Goal: Transaction & Acquisition: Book appointment/travel/reservation

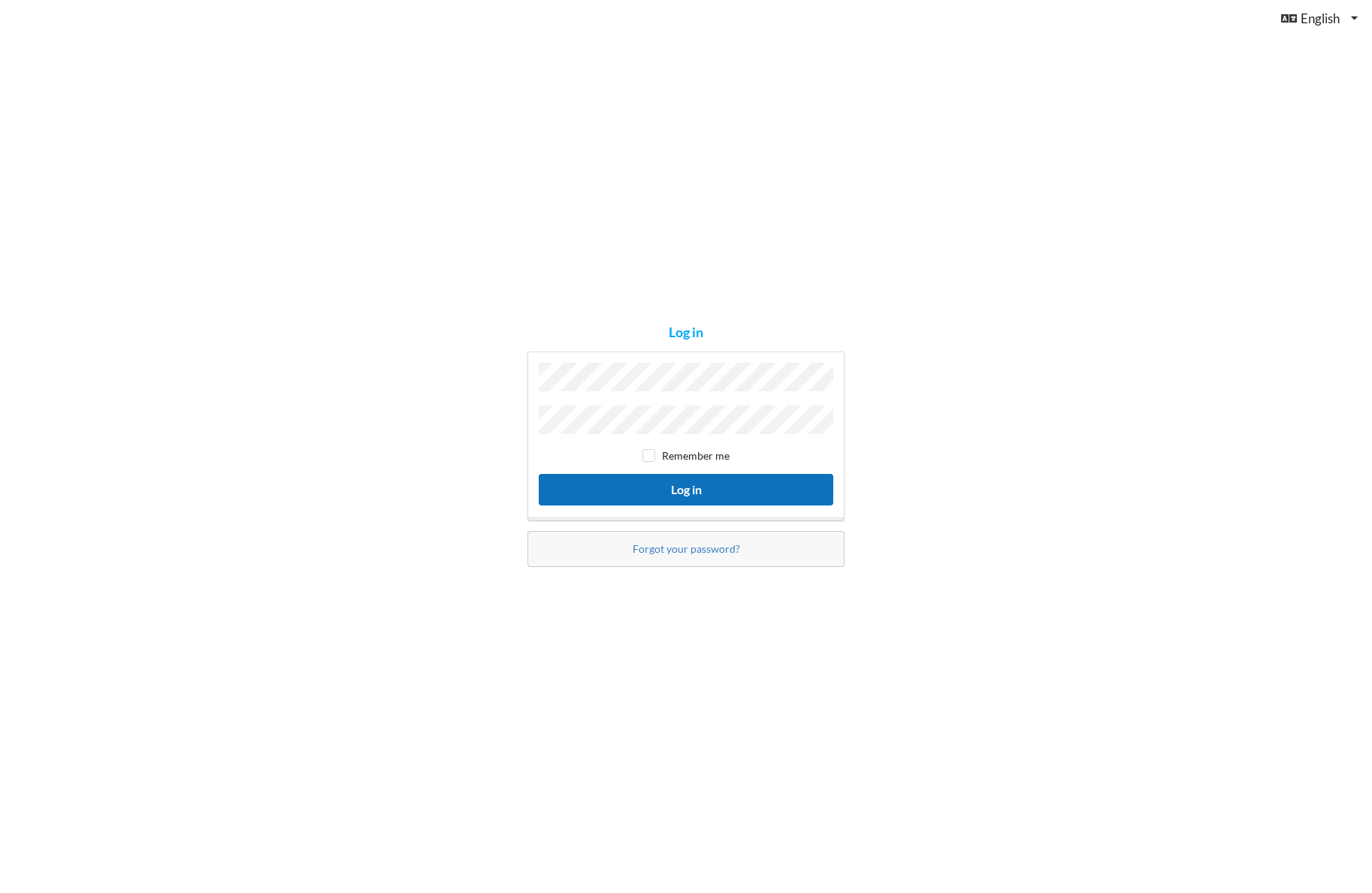
click at [686, 489] on button "Log in" at bounding box center [686, 488] width 294 height 30
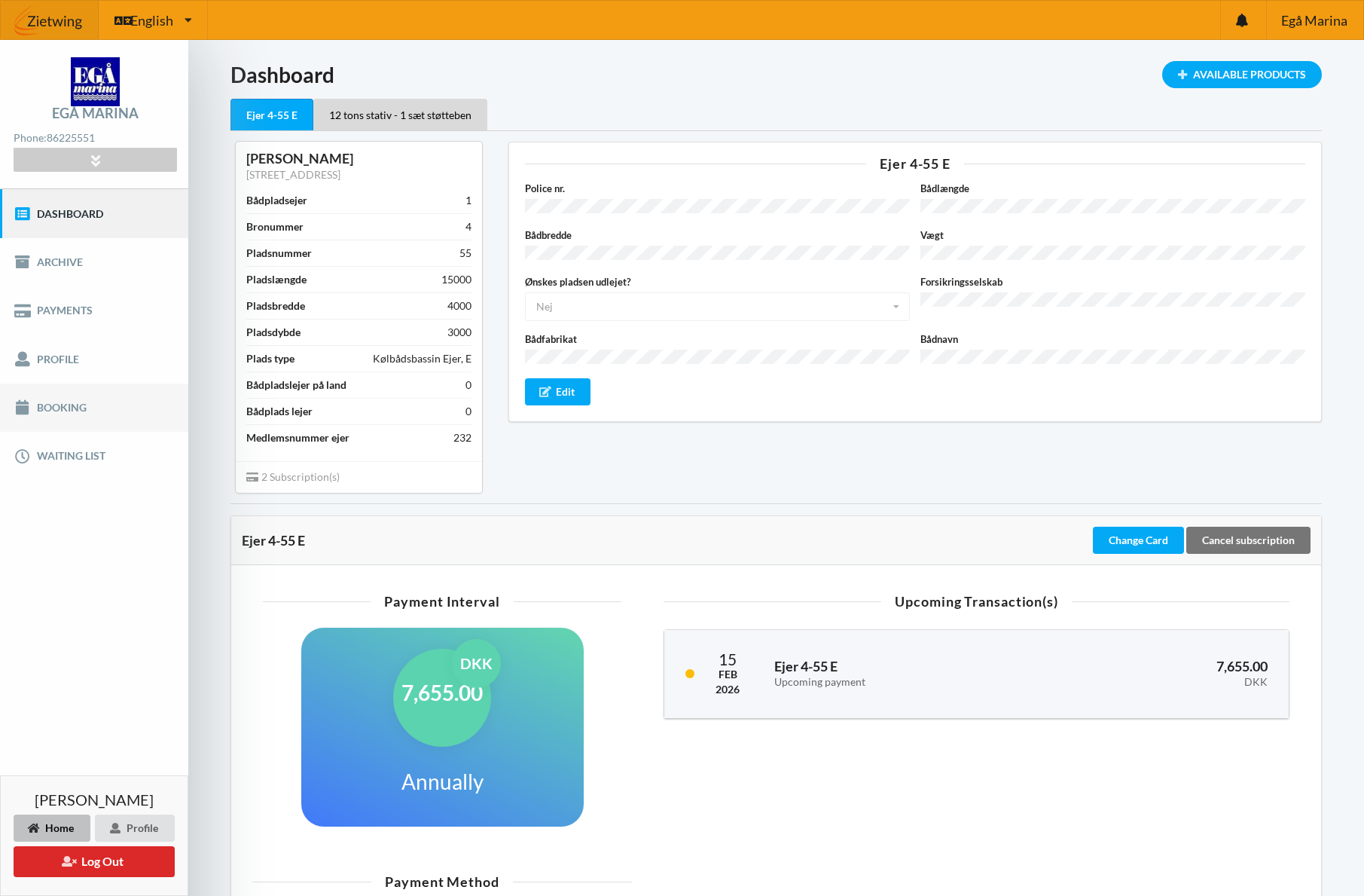
click at [63, 413] on link "Booking" at bounding box center [93, 407] width 188 height 48
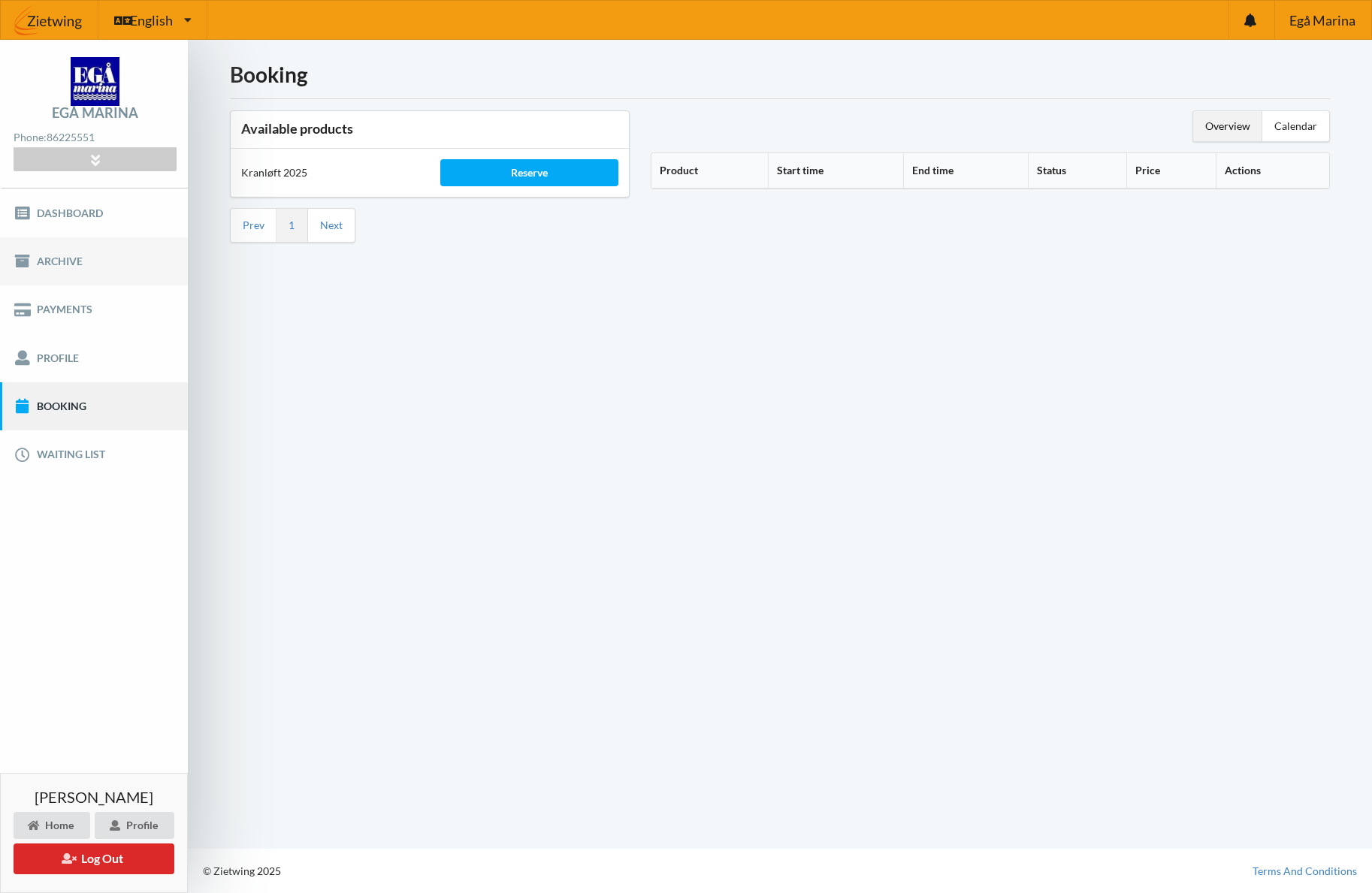
click at [75, 265] on link "Archive" at bounding box center [93, 261] width 187 height 48
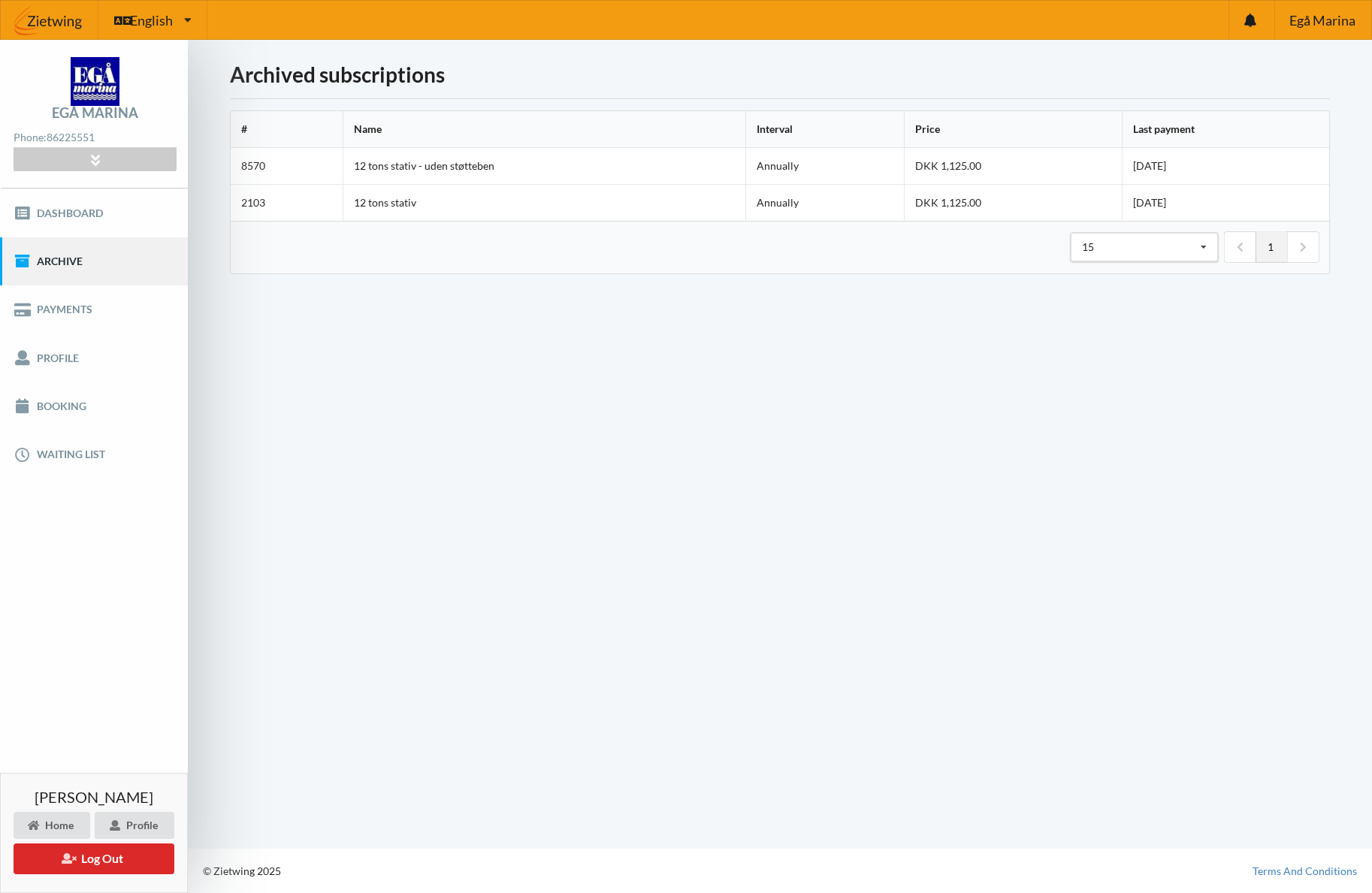
click at [105, 91] on img at bounding box center [95, 81] width 49 height 49
click at [97, 162] on icon at bounding box center [95, 159] width 18 height 13
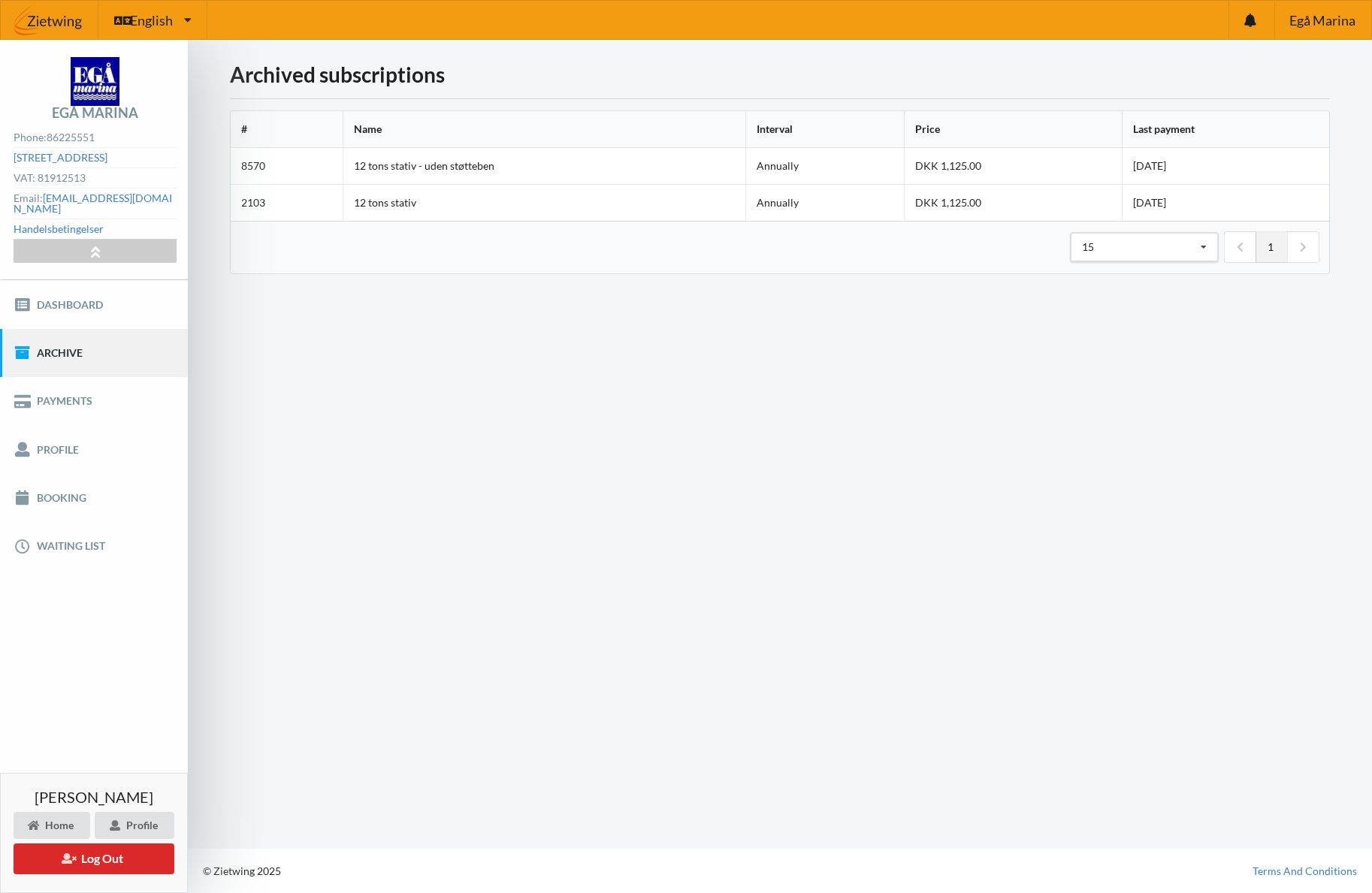
click at [254, 301] on div "Loading... Archived subscriptions # Name Interval Price Last payment 8570 12 to…" at bounding box center [779, 444] width 1184 height 809
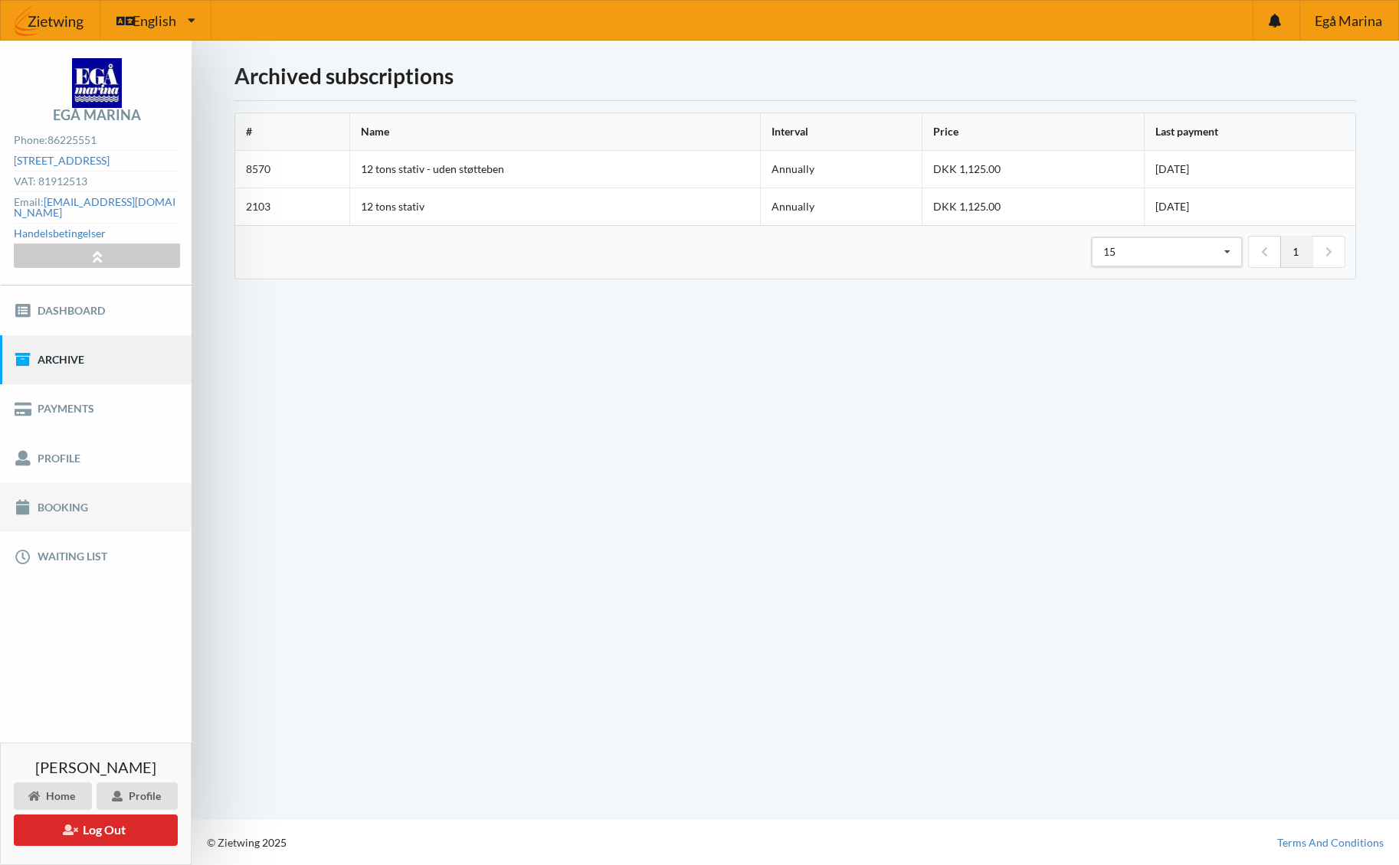
click at [79, 496] on link "Booking" at bounding box center [95, 507] width 191 height 49
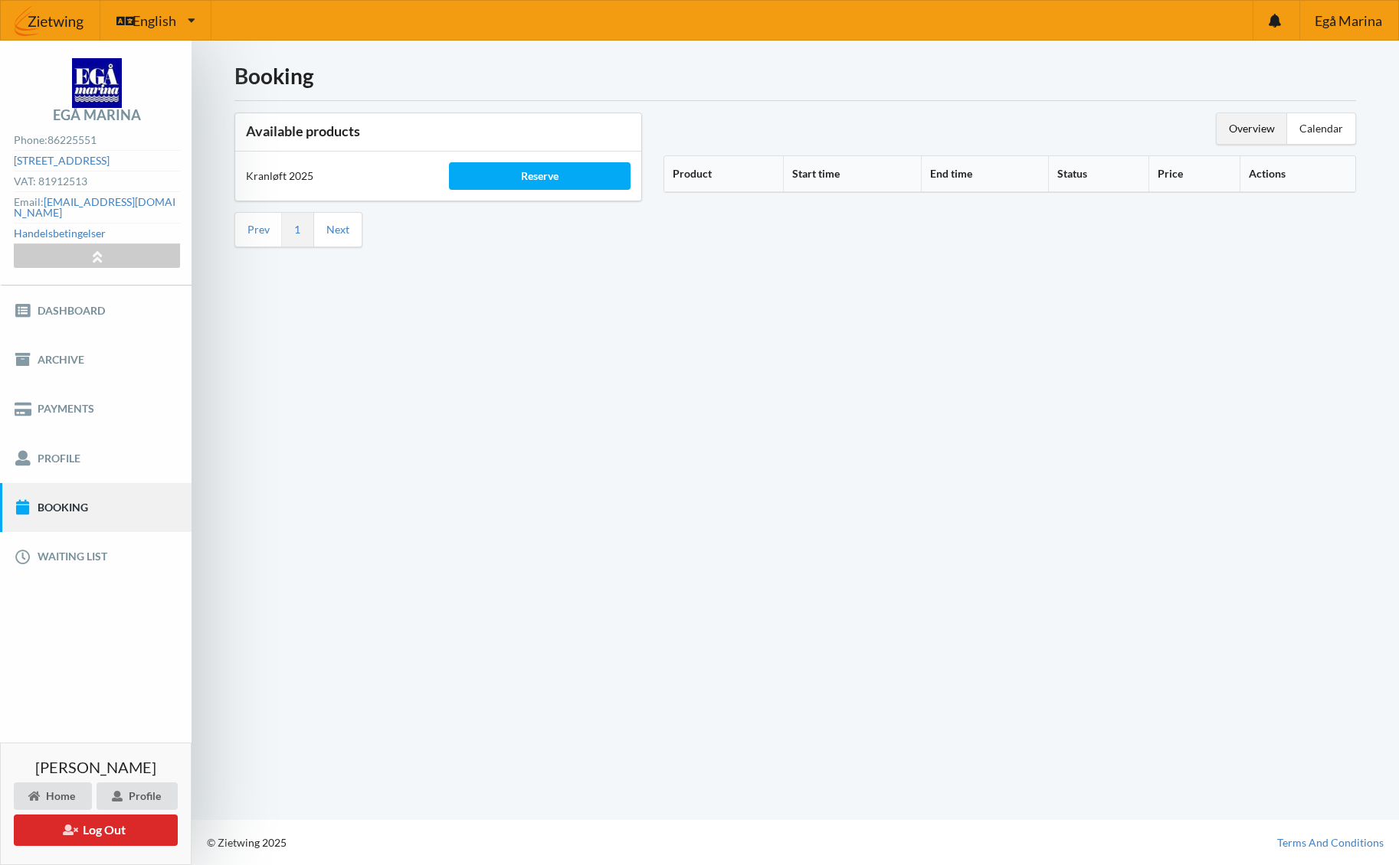
click at [1252, 126] on div "Overview" at bounding box center [1251, 128] width 70 height 31
click at [524, 179] on div "Reserve" at bounding box center [540, 176] width 182 height 28
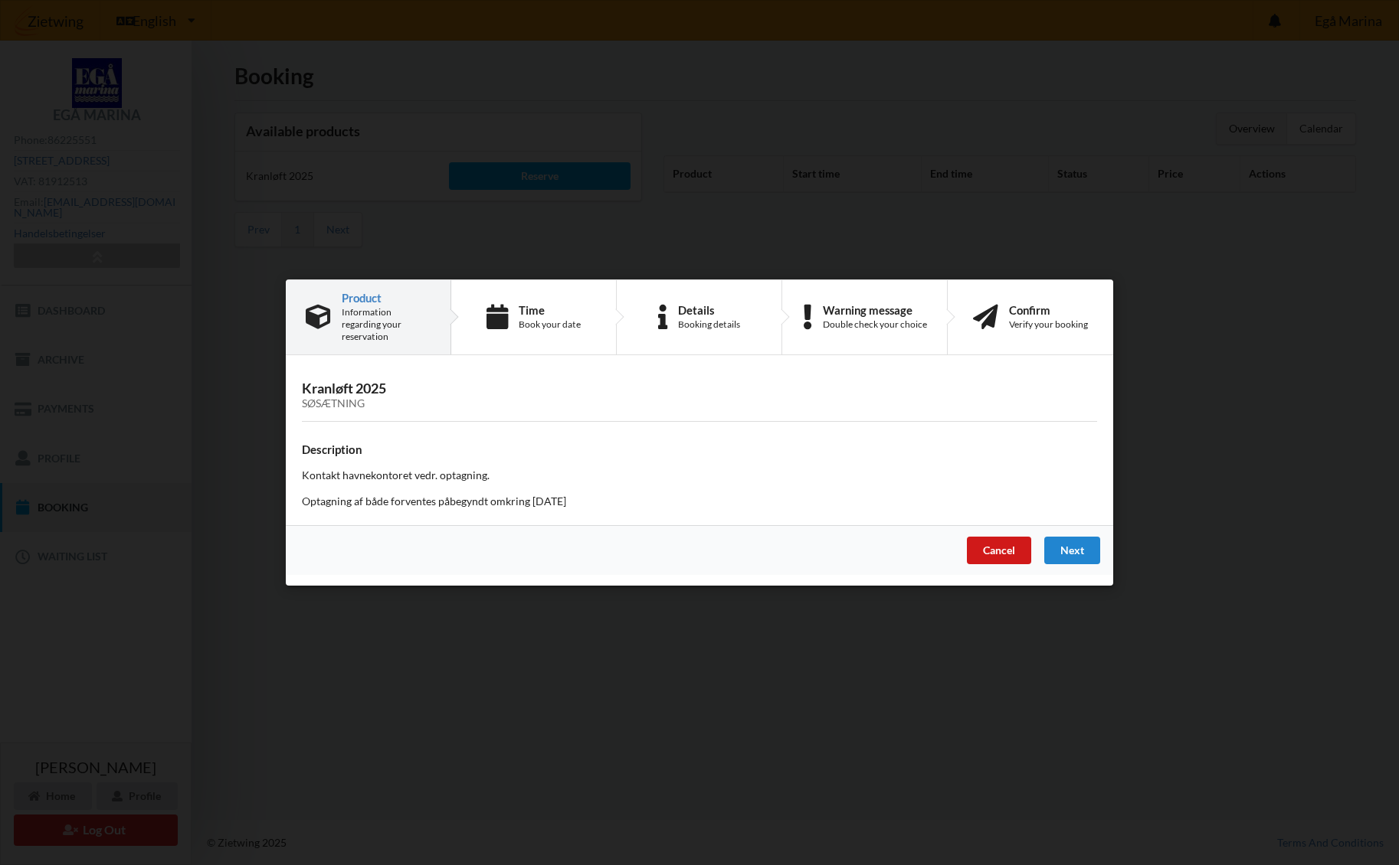
click at [1000, 543] on div "Cancel" at bounding box center [999, 551] width 64 height 28
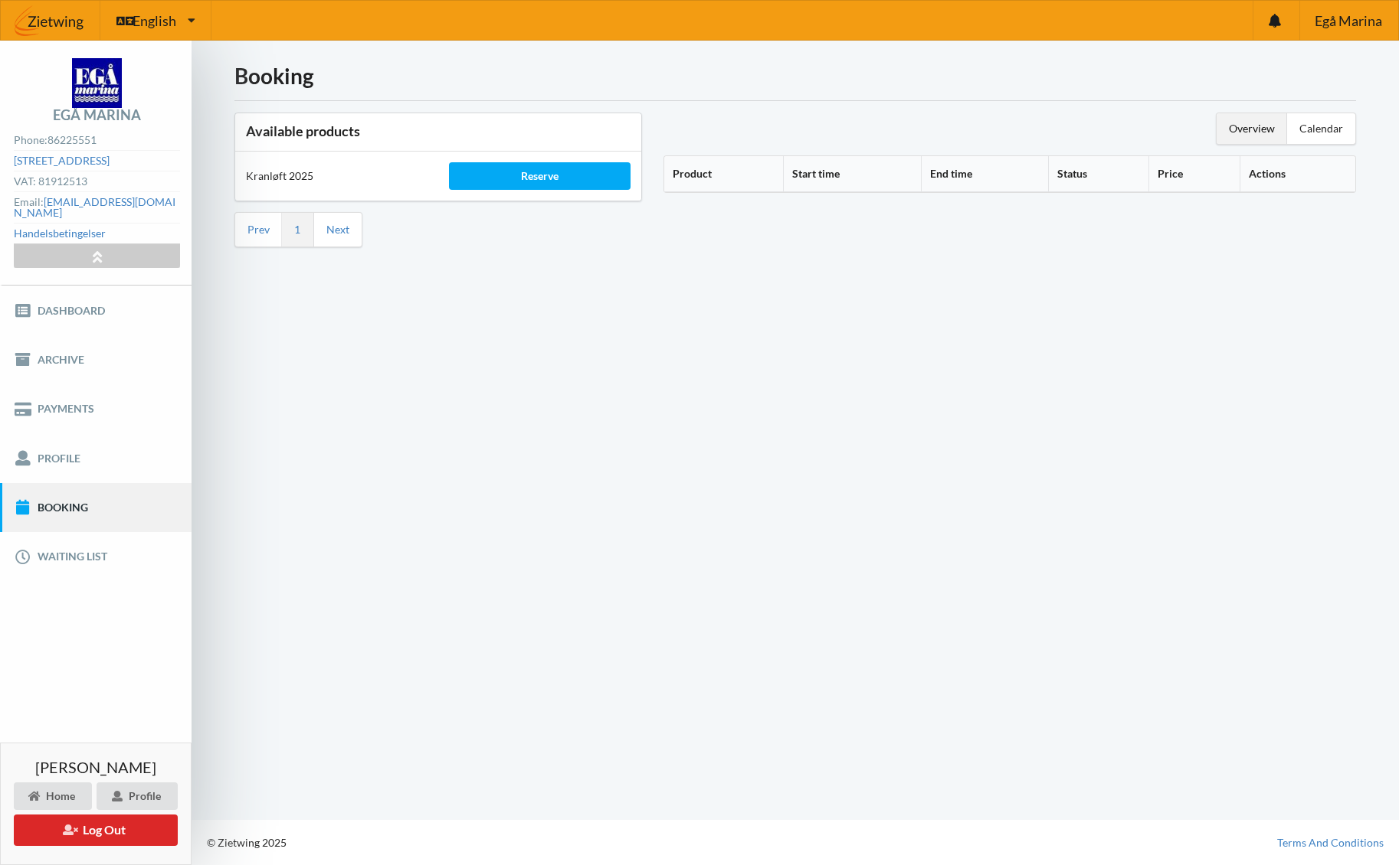
click at [1258, 126] on div "Overview" at bounding box center [1251, 128] width 70 height 31
click at [1317, 126] on div "Calendar" at bounding box center [1321, 128] width 68 height 31
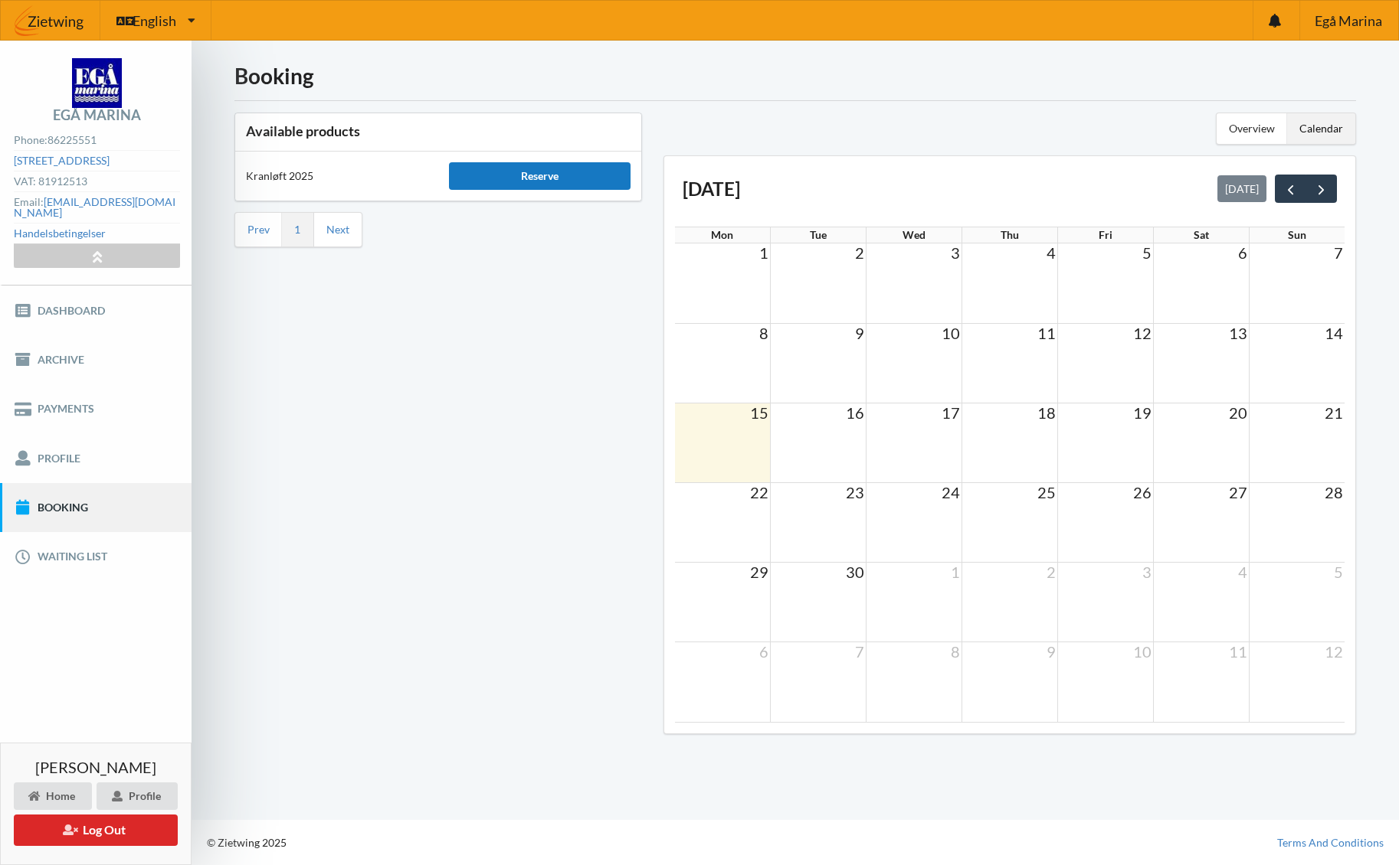
click at [542, 184] on div "Reserve" at bounding box center [540, 176] width 182 height 28
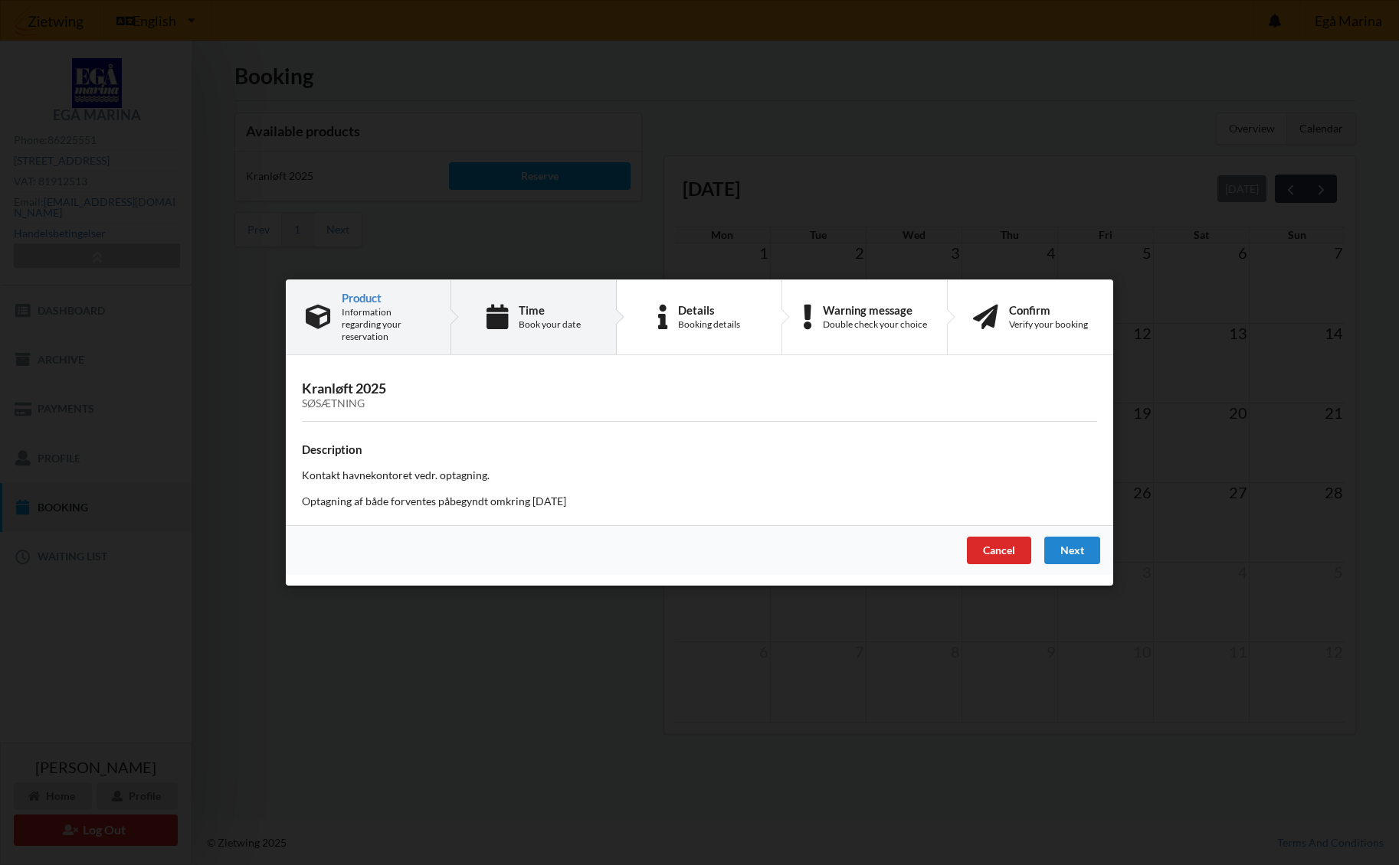
click at [525, 303] on div "Time Book your date" at bounding box center [533, 317] width 165 height 74
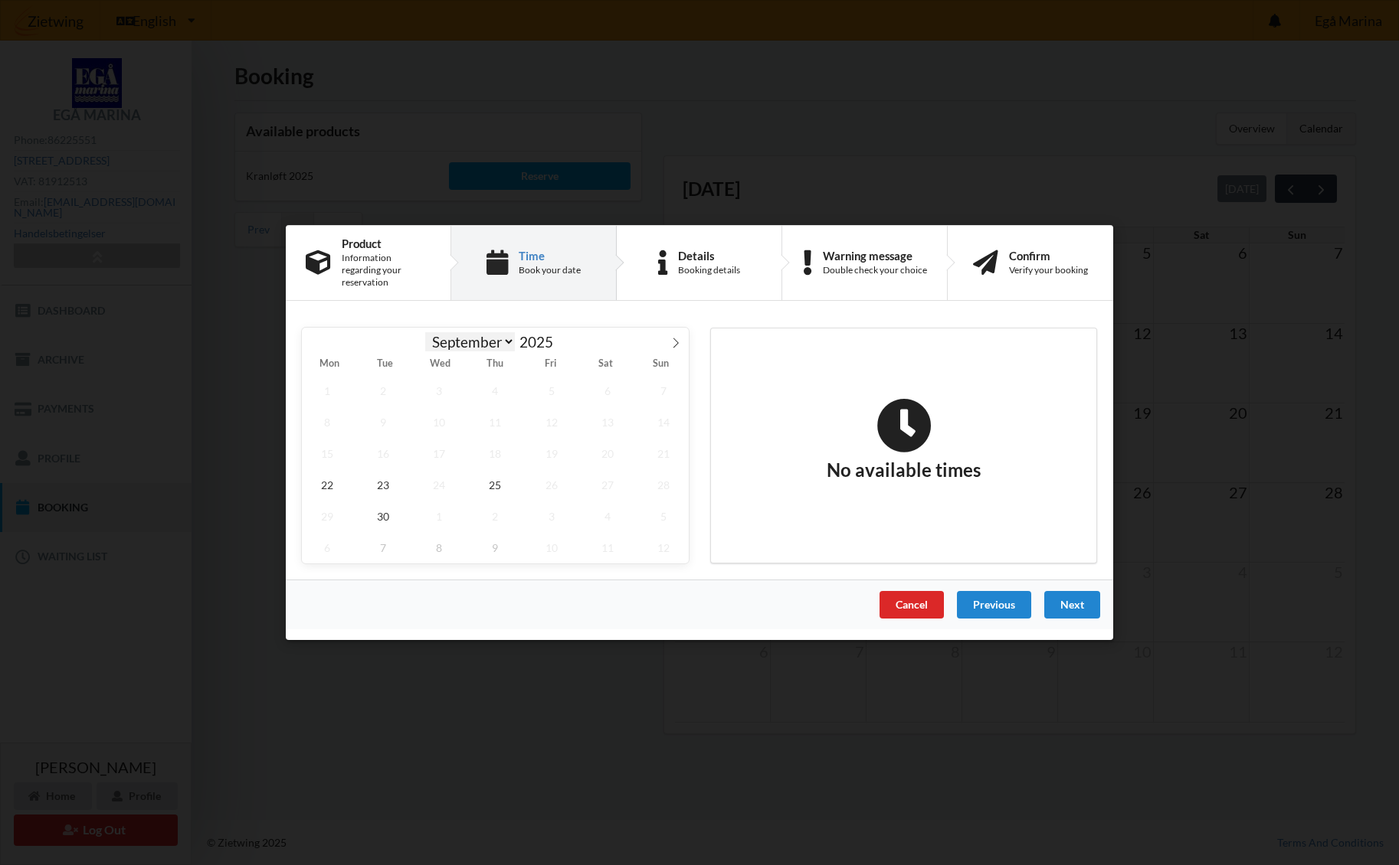
click at [511, 335] on select "September October November December" at bounding box center [470, 341] width 90 height 19
click at [425, 332] on select "September October November December" at bounding box center [470, 341] width 90 height 19
select select "9"
click at [499, 420] on span "9" at bounding box center [495, 422] width 51 height 31
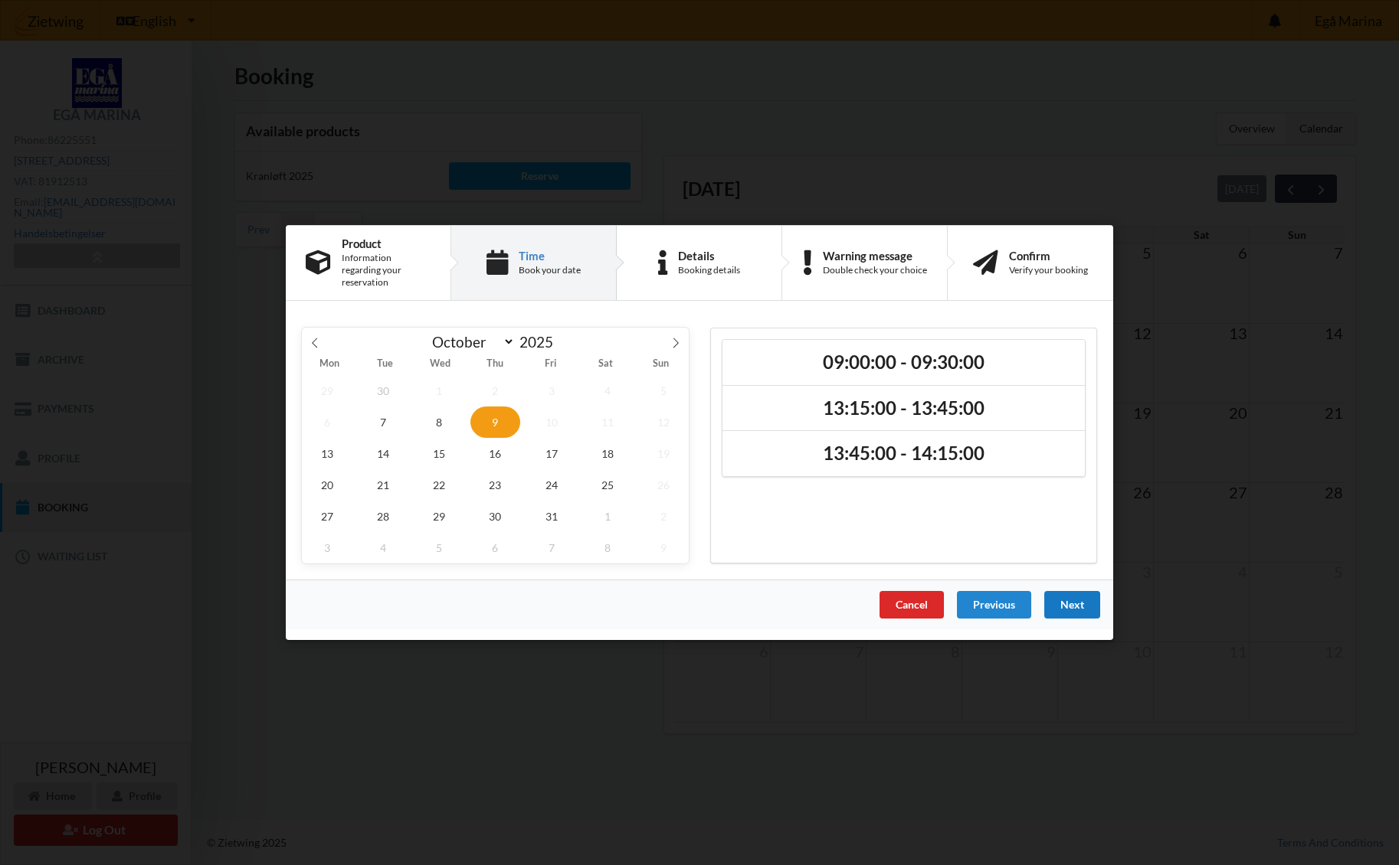
click at [1079, 595] on div "Next" at bounding box center [1072, 605] width 56 height 28
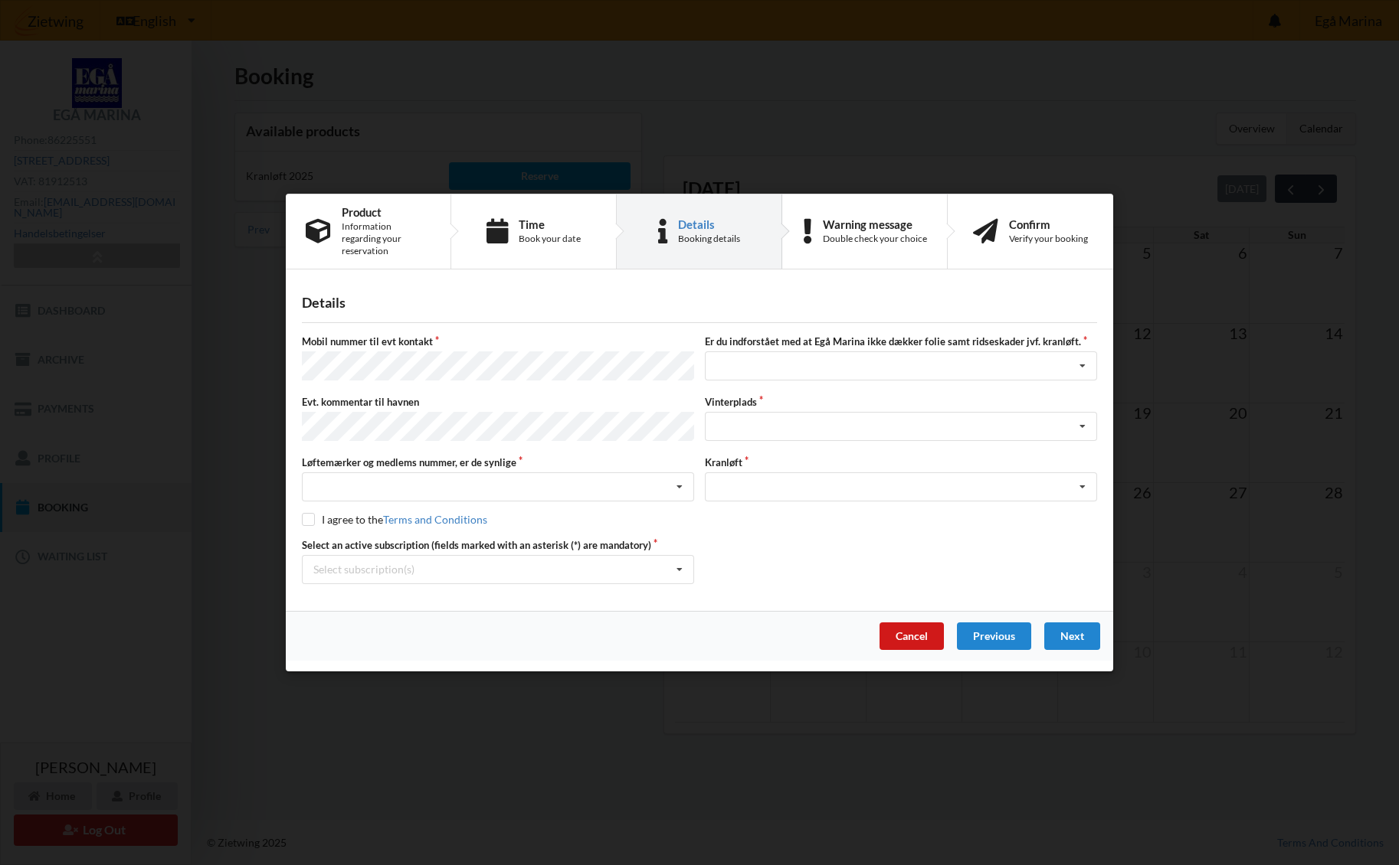
click at [909, 630] on div "Cancel" at bounding box center [911, 637] width 64 height 28
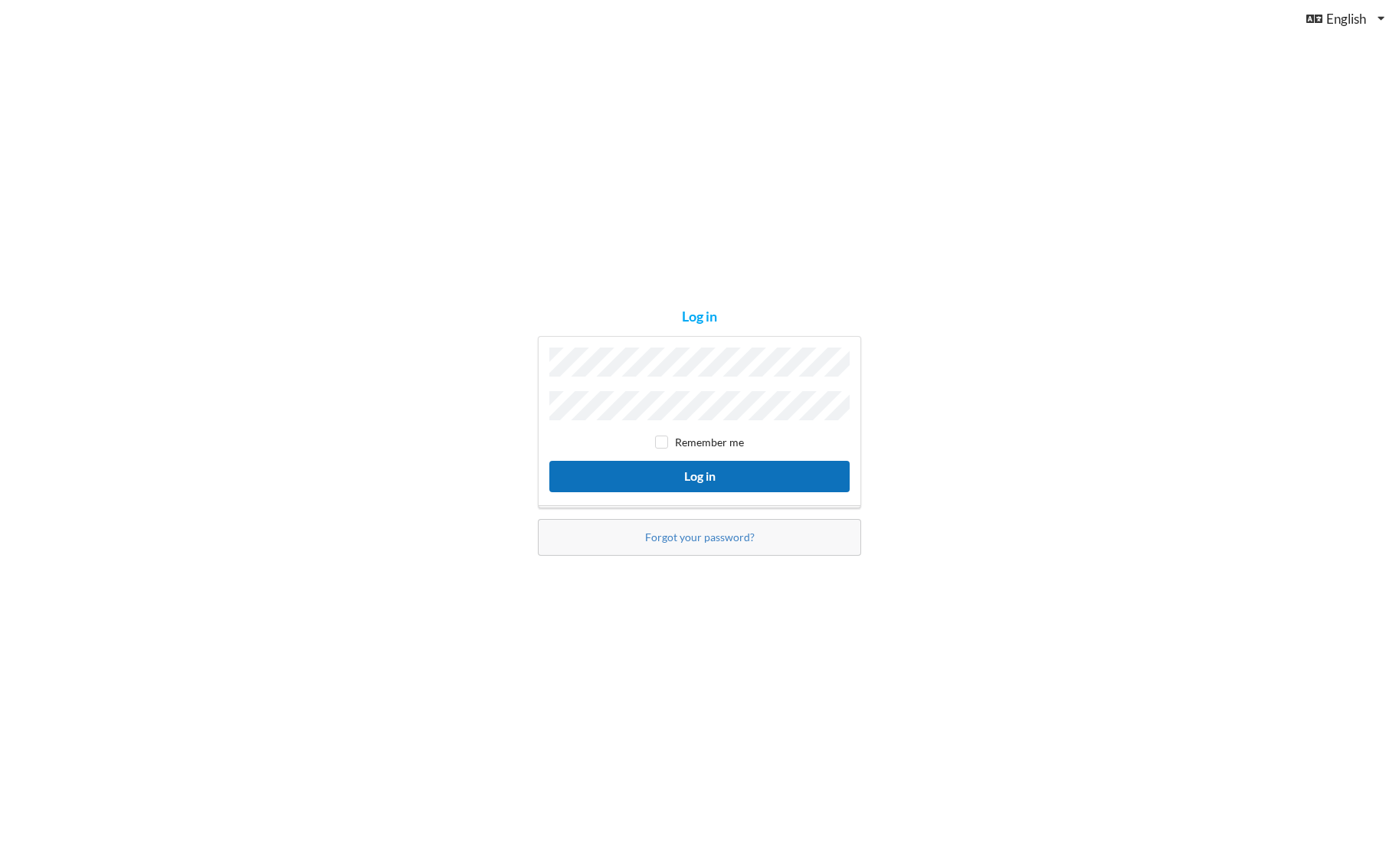
click at [705, 472] on button "Log in" at bounding box center [699, 476] width 300 height 31
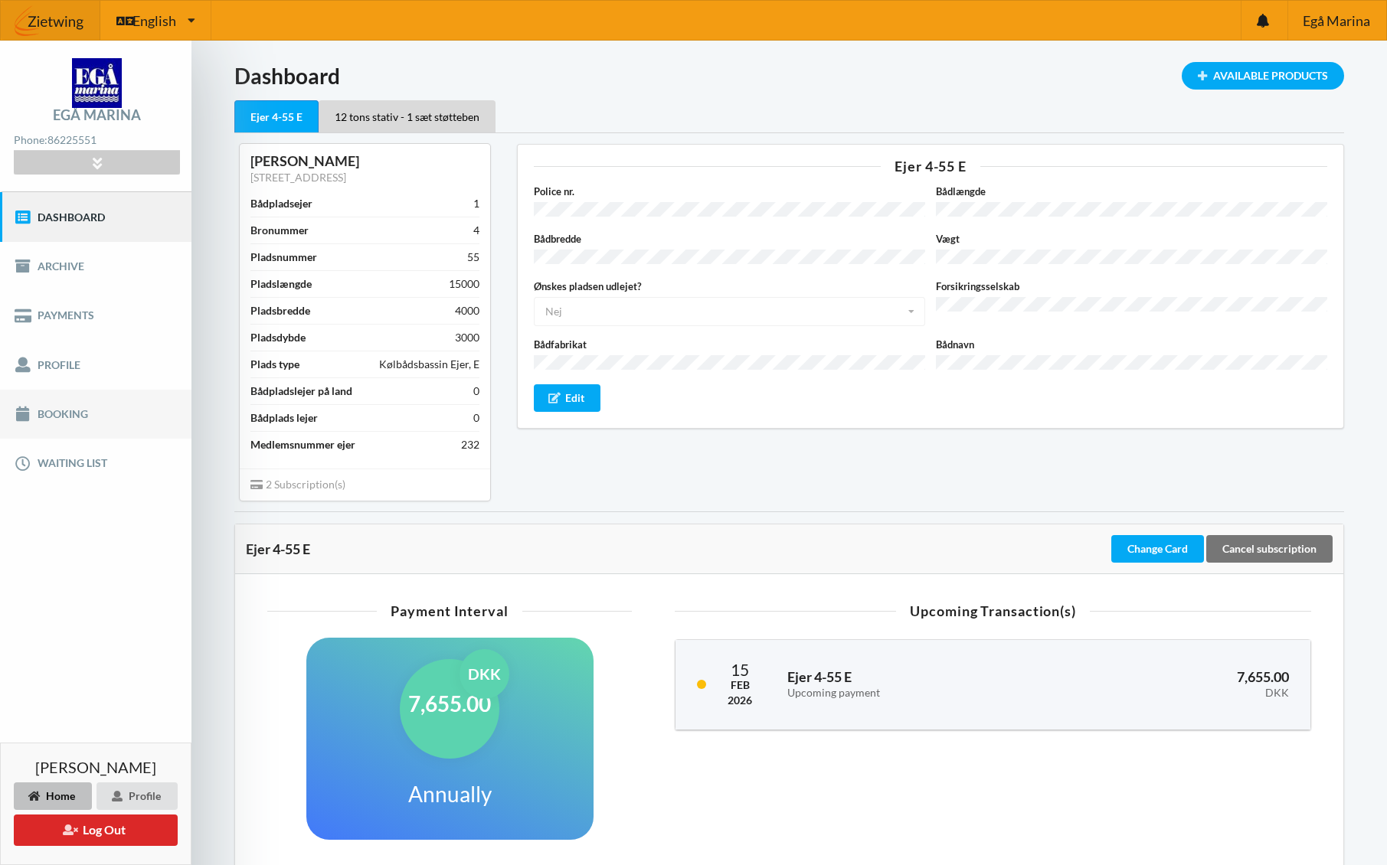
click at [64, 417] on link "Booking" at bounding box center [95, 414] width 191 height 49
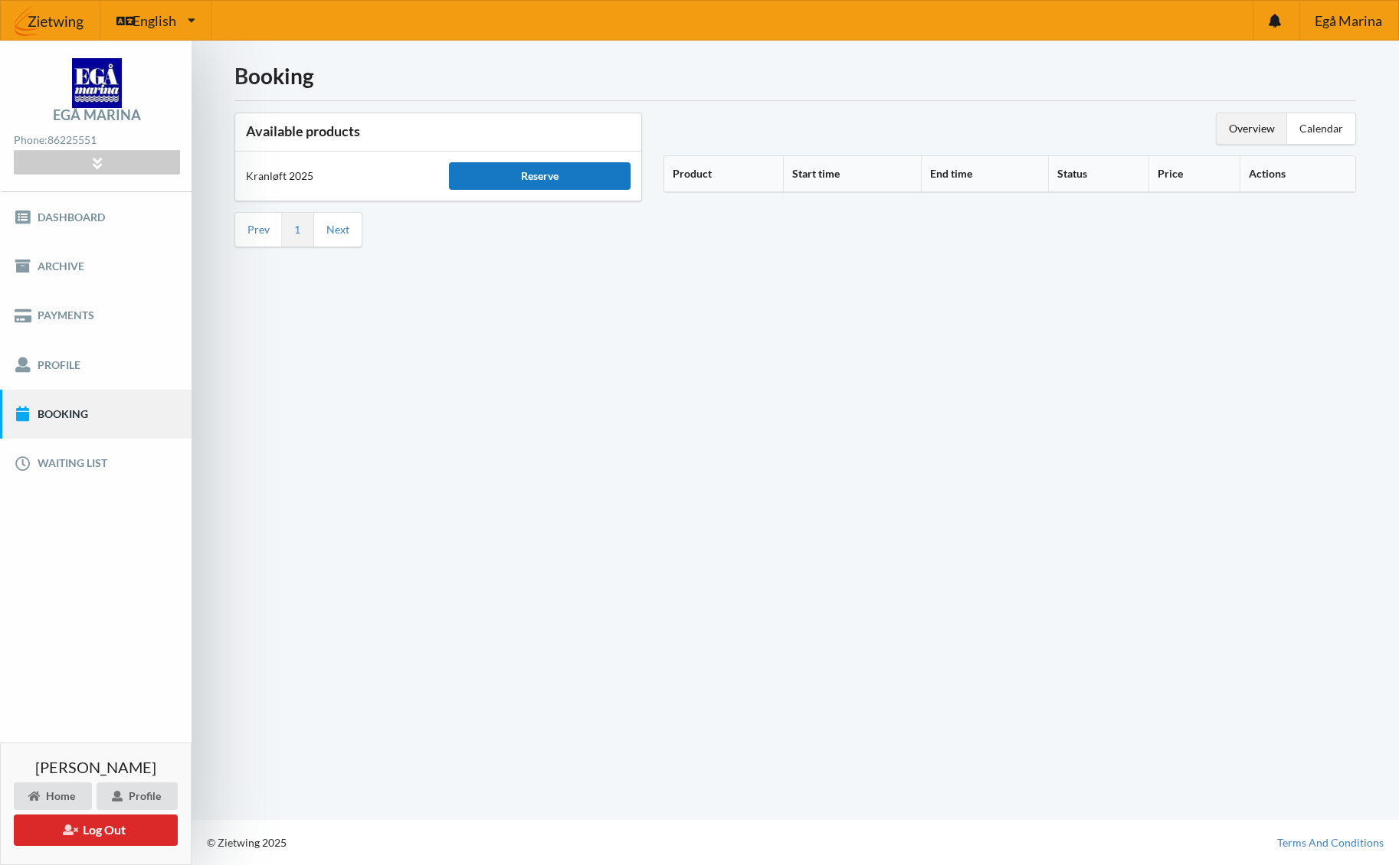
click at [537, 182] on div "Reserve" at bounding box center [540, 176] width 182 height 28
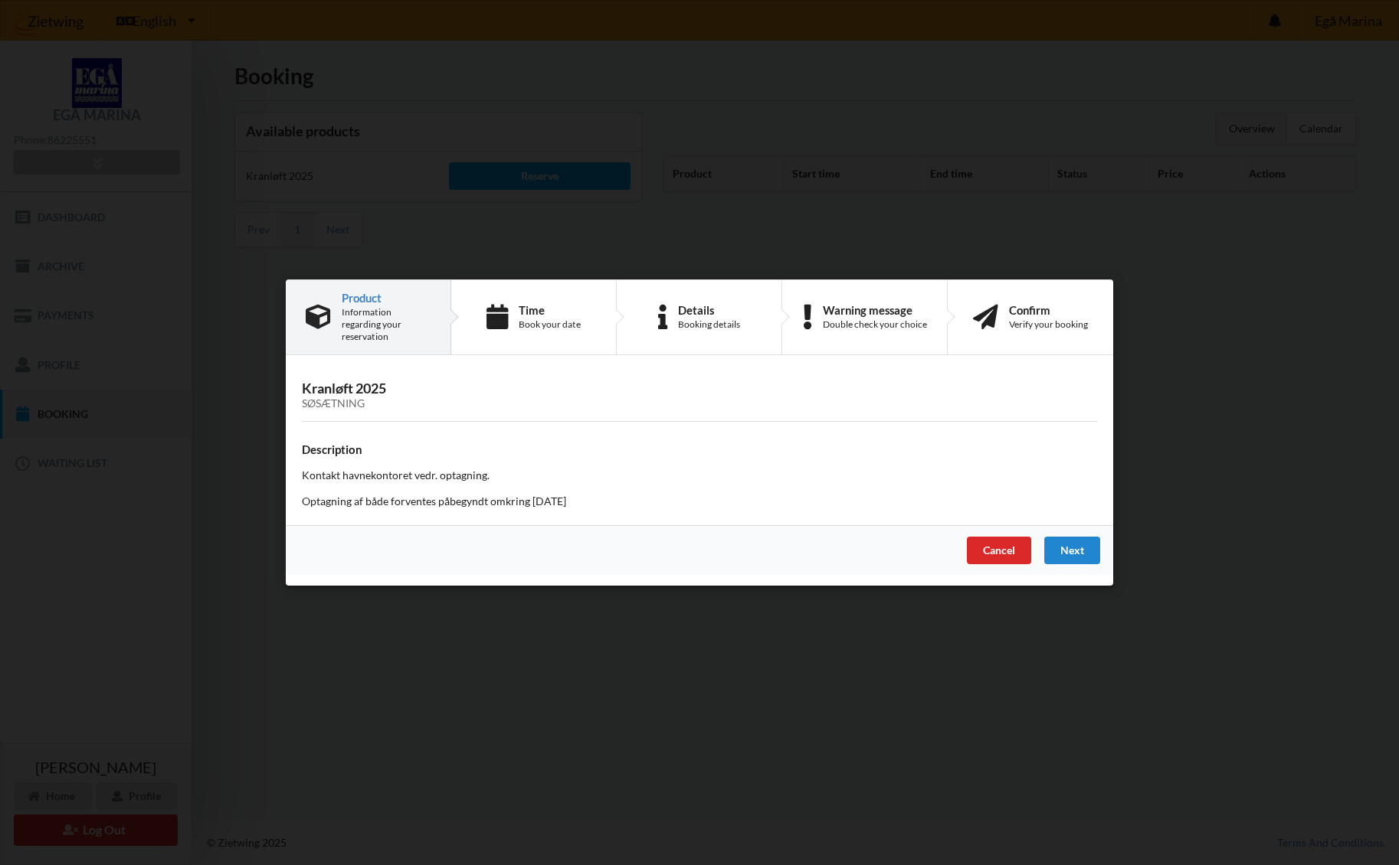
click at [373, 315] on div "Information regarding your reservation" at bounding box center [386, 324] width 89 height 37
click at [539, 312] on div "Time" at bounding box center [550, 310] width 62 height 12
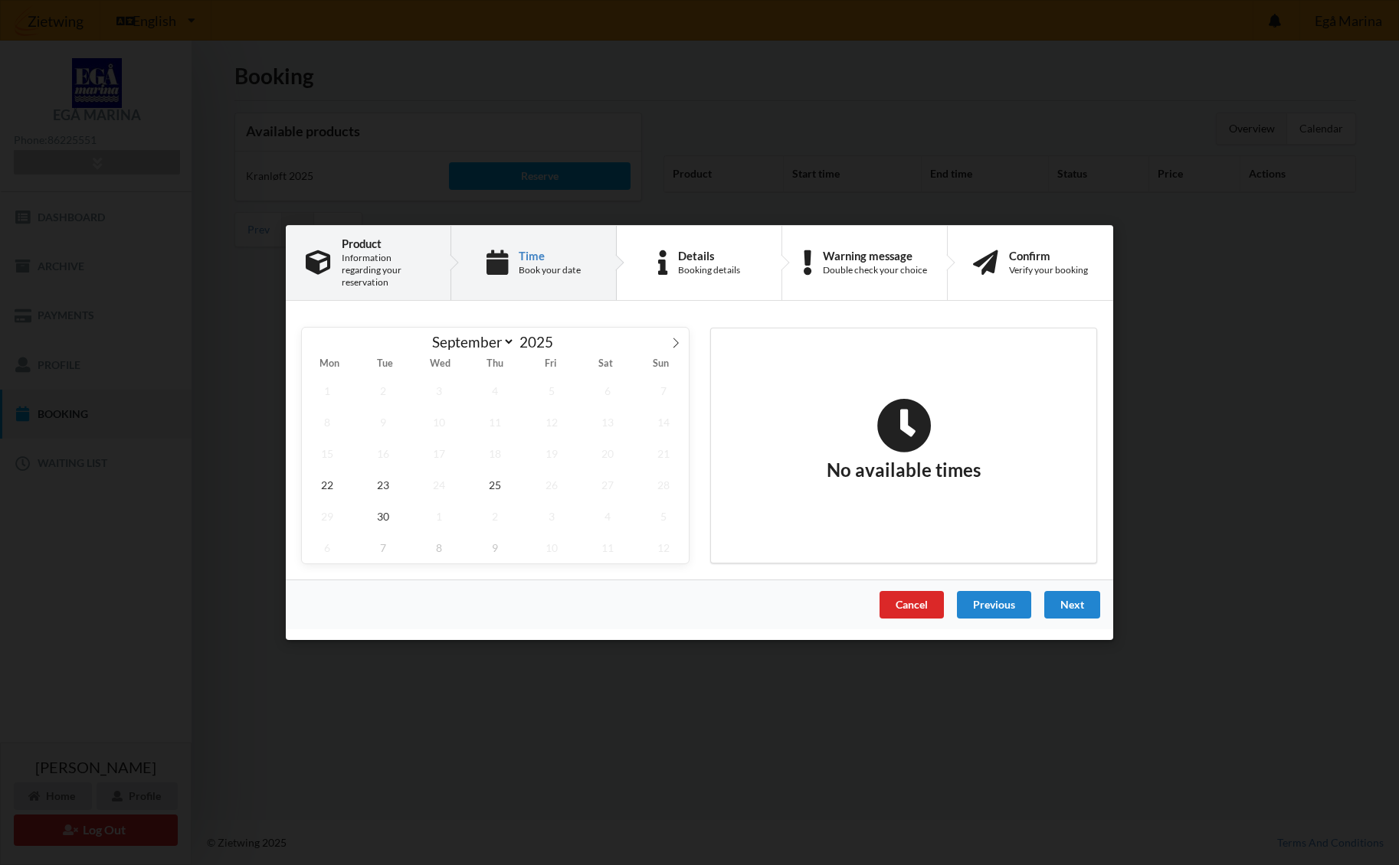
click at [384, 270] on div "Information regarding your reservation" at bounding box center [386, 270] width 89 height 37
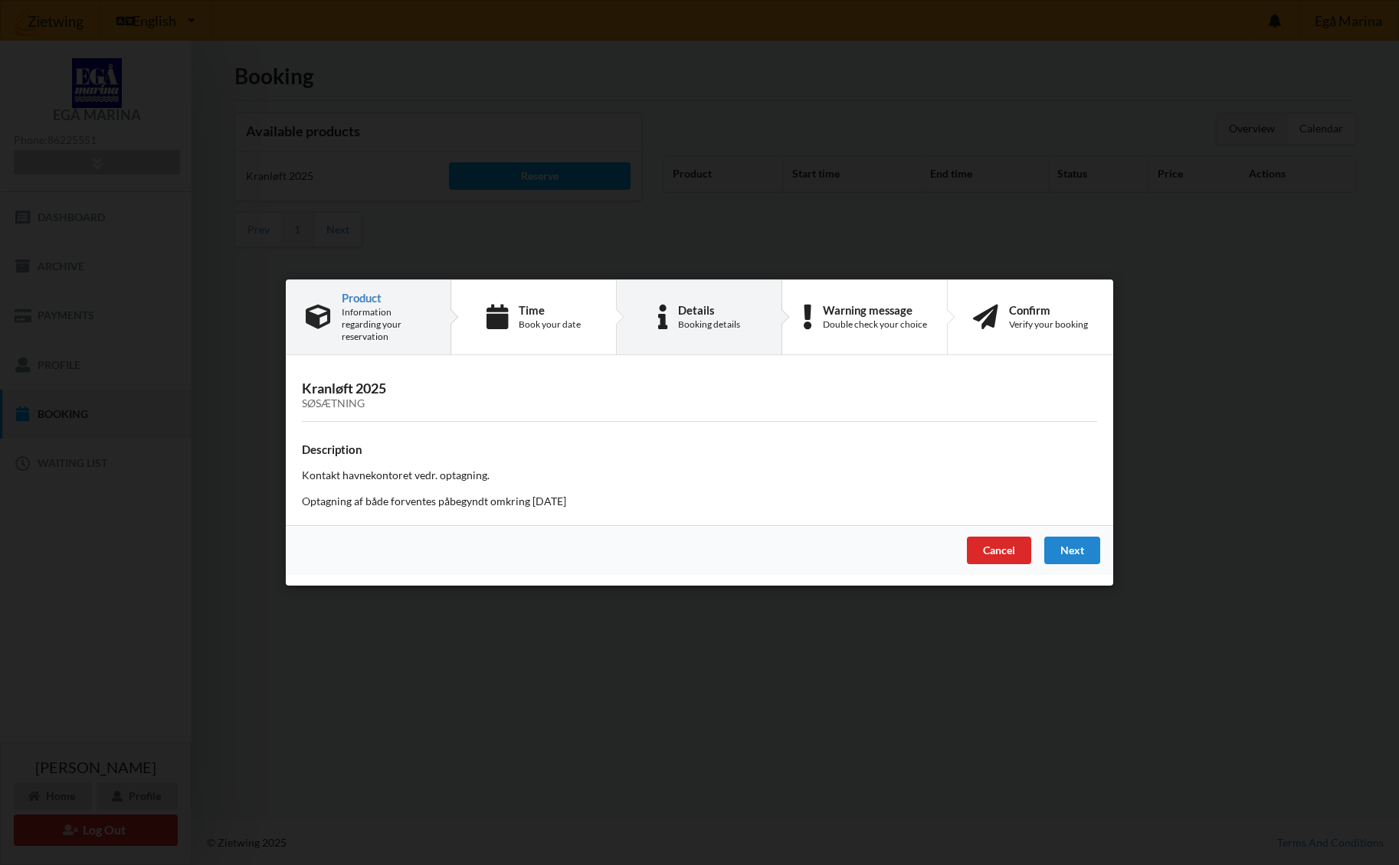
click at [706, 316] on div "Details" at bounding box center [709, 310] width 62 height 12
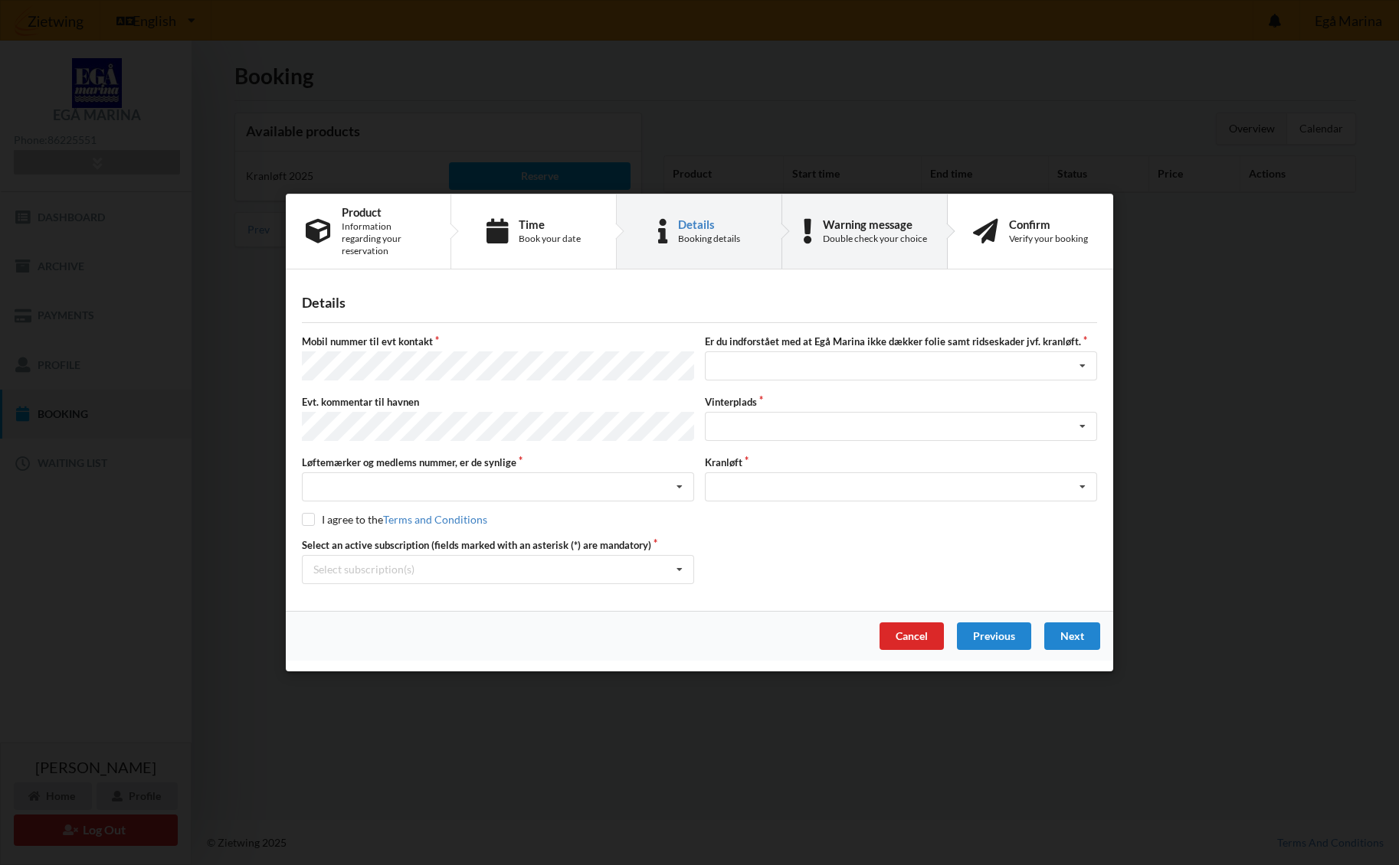
click at [869, 227] on div "Warning message" at bounding box center [875, 224] width 104 height 12
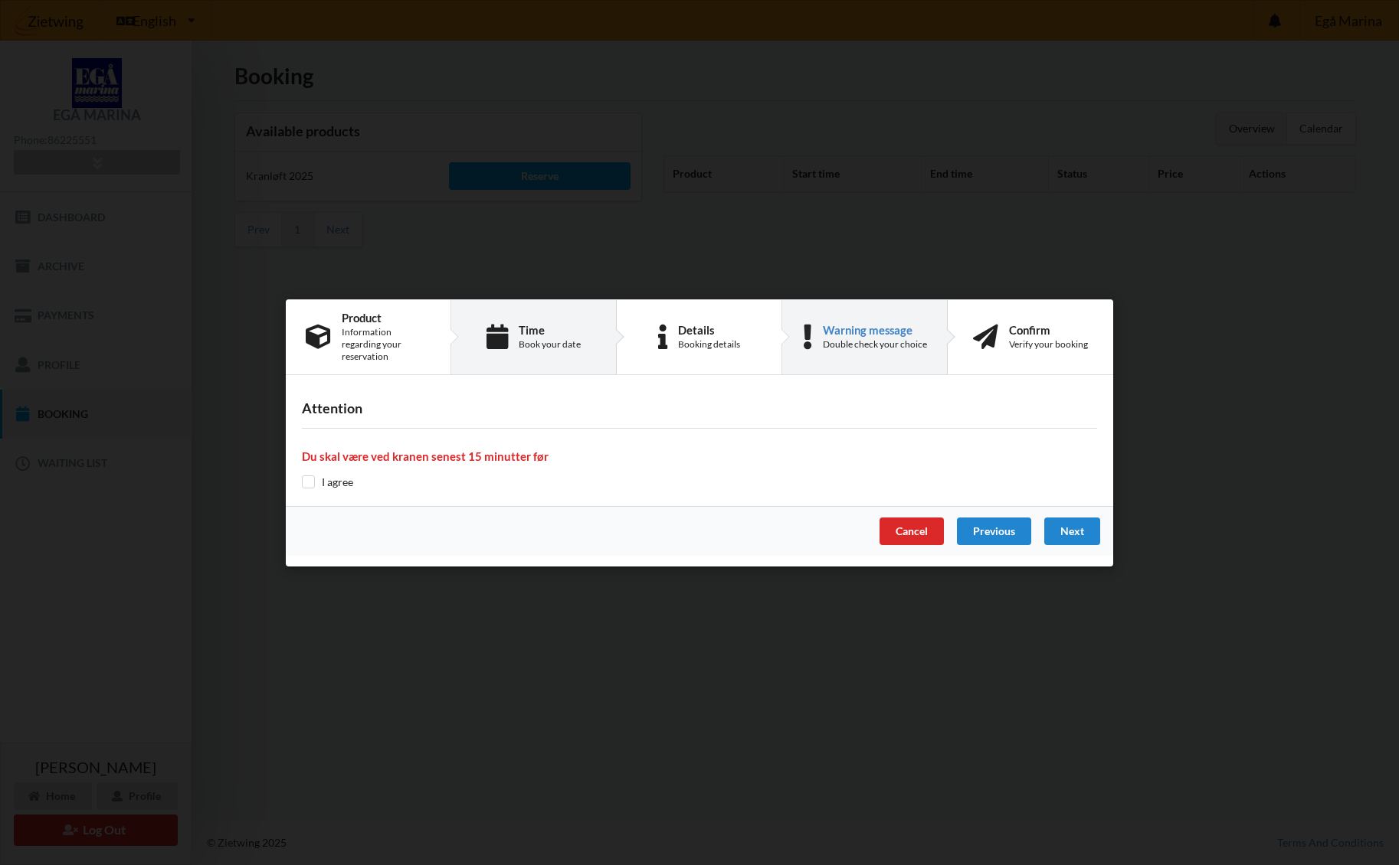
click at [535, 335] on div "Time" at bounding box center [550, 329] width 62 height 12
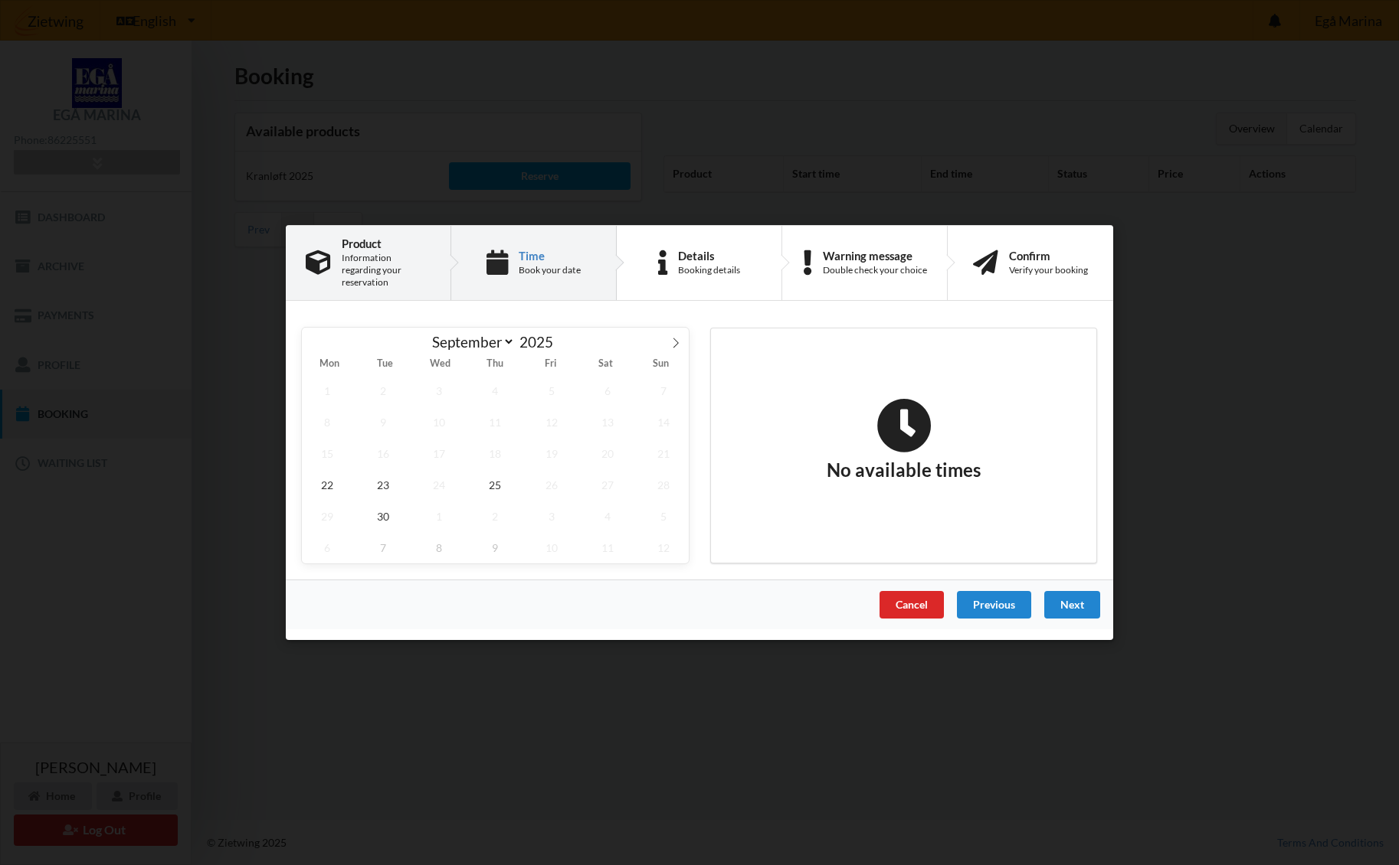
click at [377, 250] on div "Product" at bounding box center [386, 243] width 89 height 12
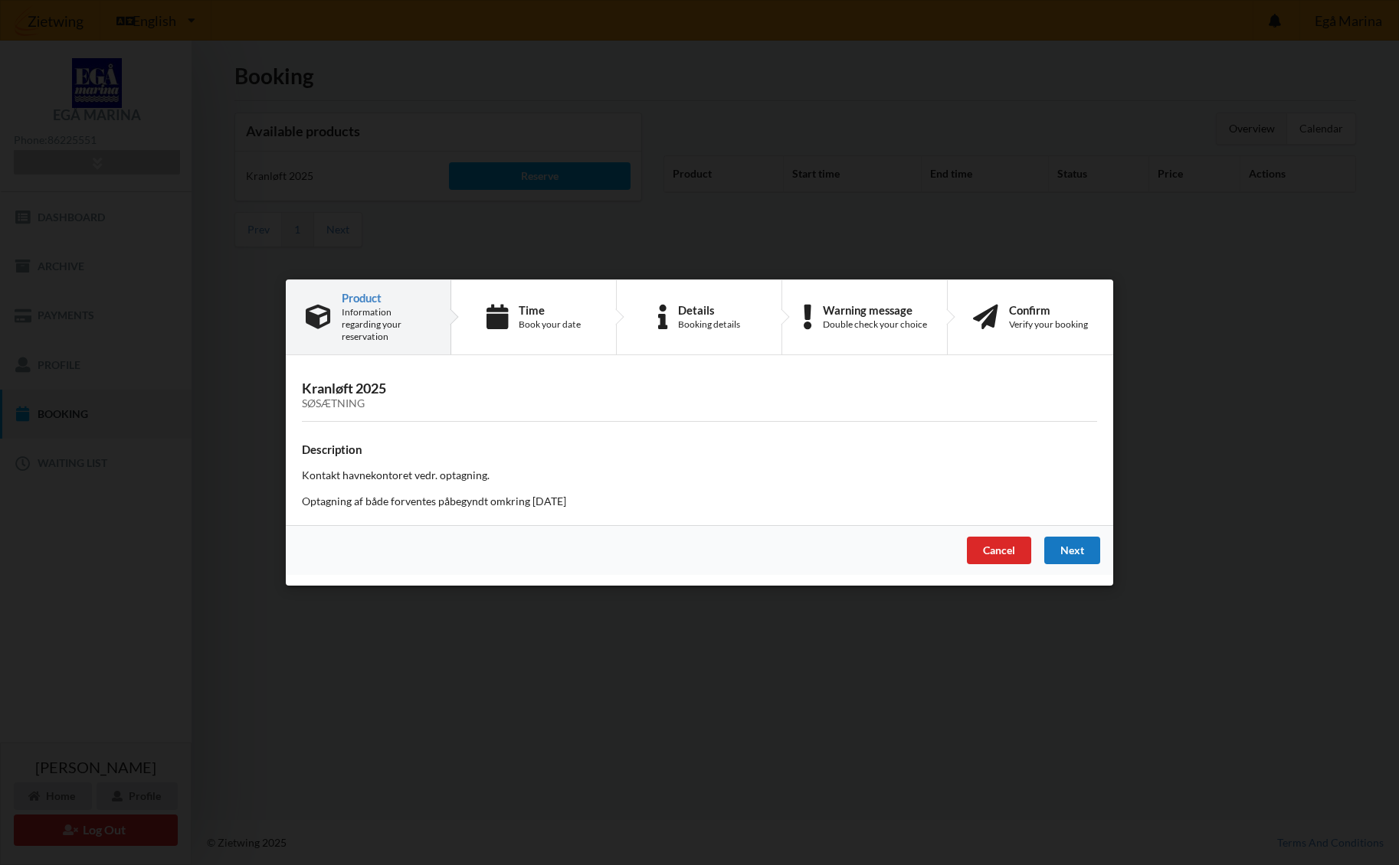
click at [1080, 545] on div "Next" at bounding box center [1072, 551] width 56 height 28
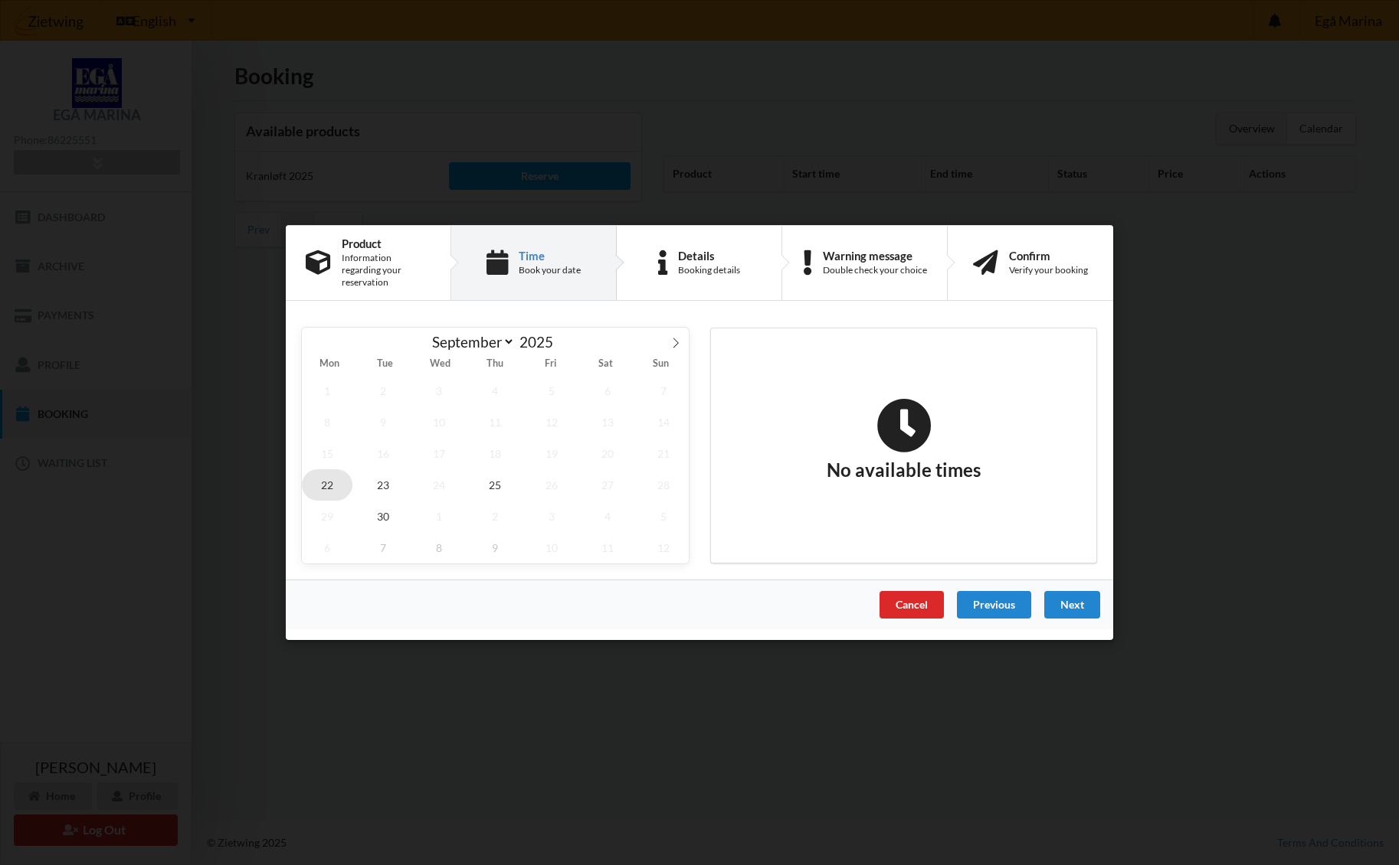
click at [329, 479] on span "22" at bounding box center [327, 485] width 51 height 31
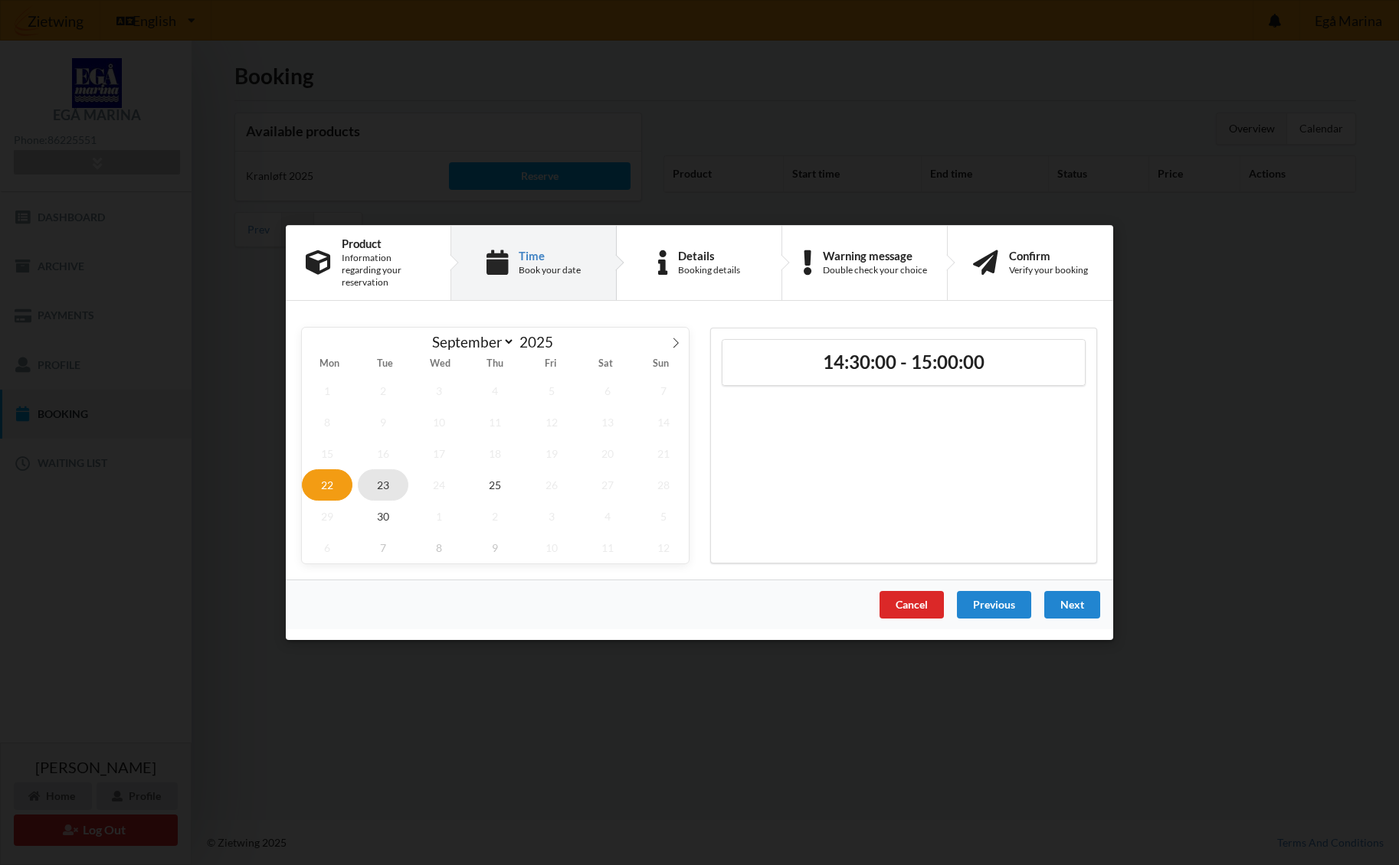
click at [378, 477] on span "23" at bounding box center [383, 485] width 51 height 31
click at [674, 338] on icon at bounding box center [675, 343] width 11 height 11
select select "9"
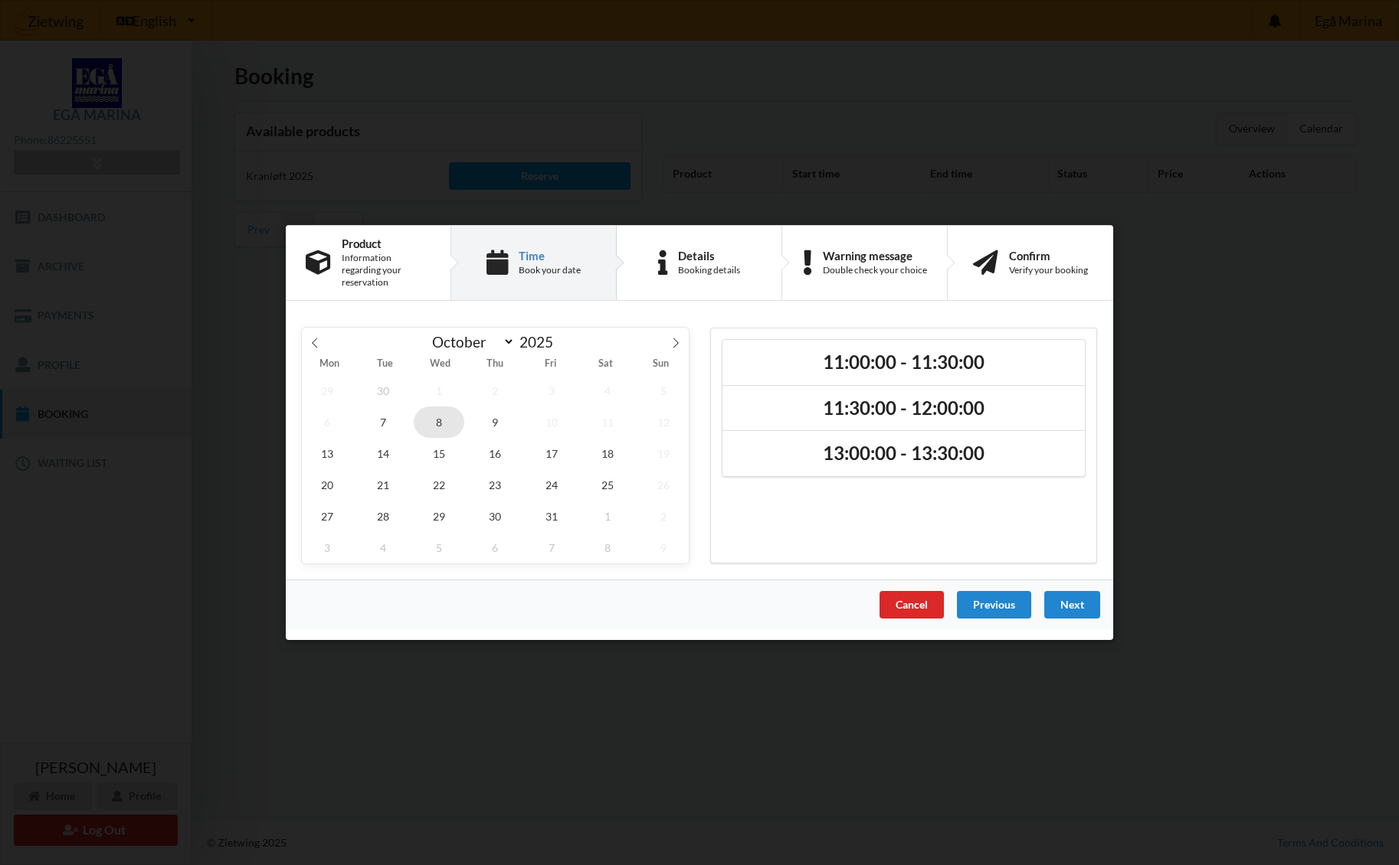
click at [441, 416] on span "8" at bounding box center [439, 422] width 51 height 31
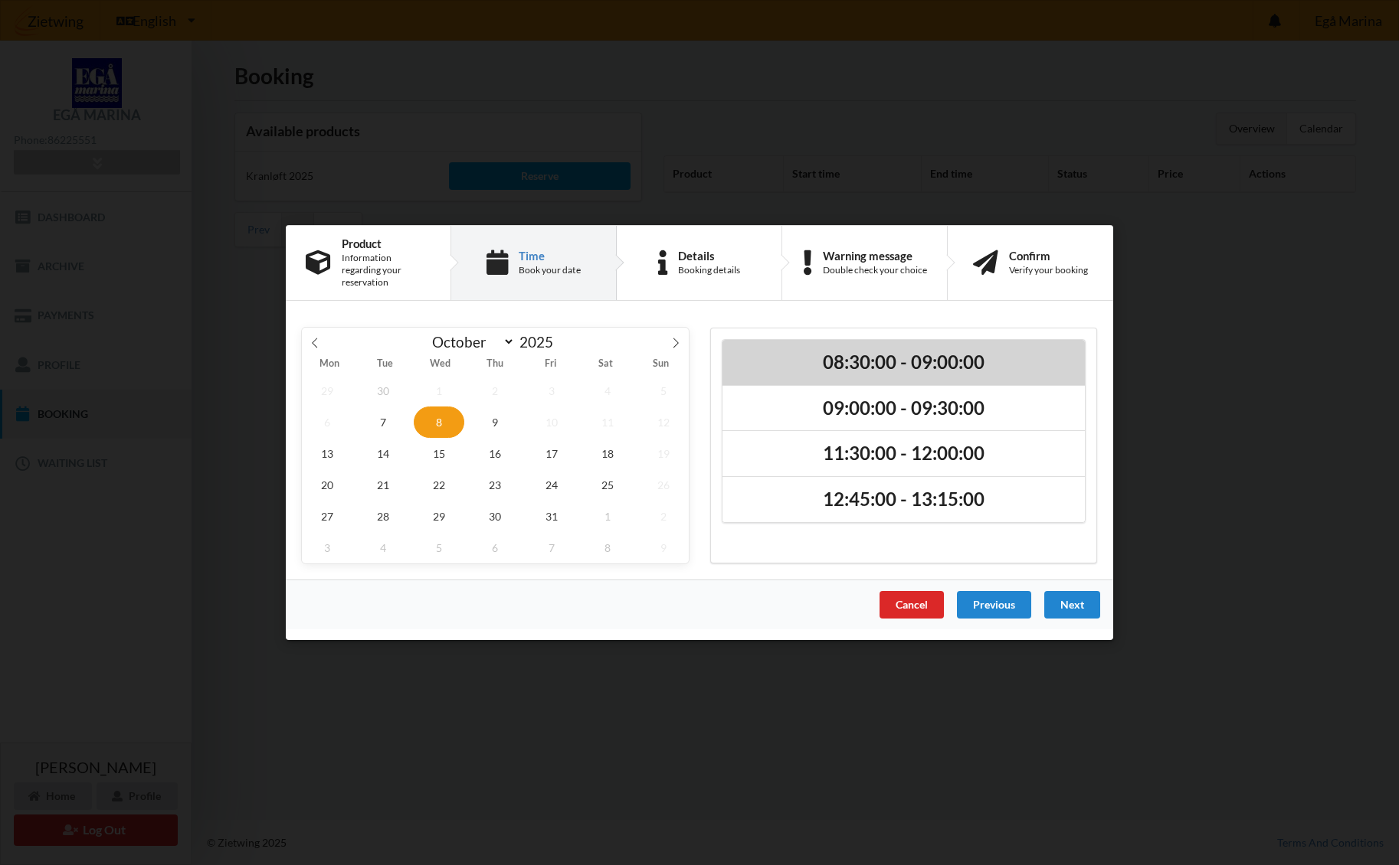
click at [890, 355] on h2 "08:30:00 - 09:00:00" at bounding box center [903, 363] width 341 height 24
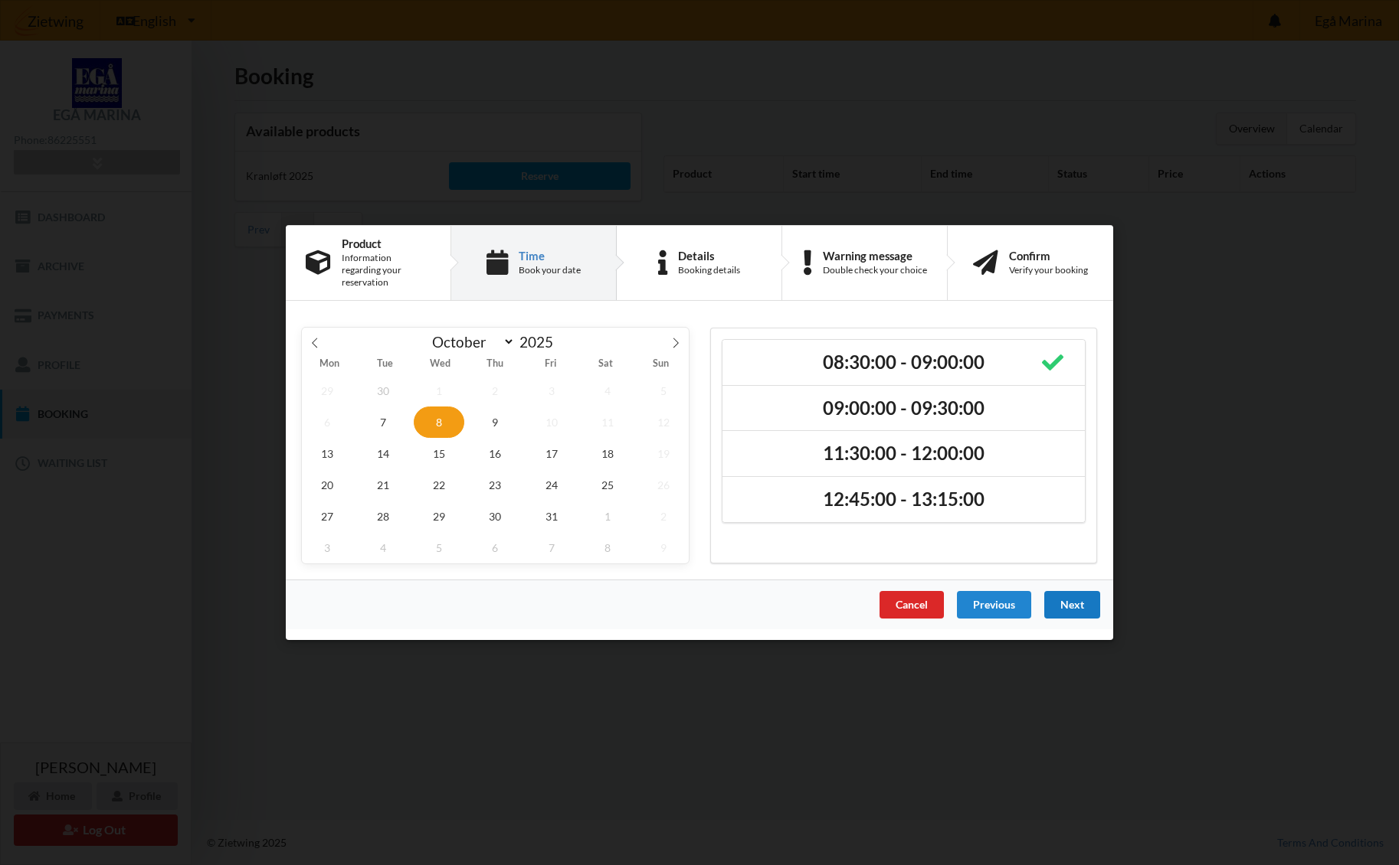
click at [1075, 599] on div "Next" at bounding box center [1072, 605] width 56 height 28
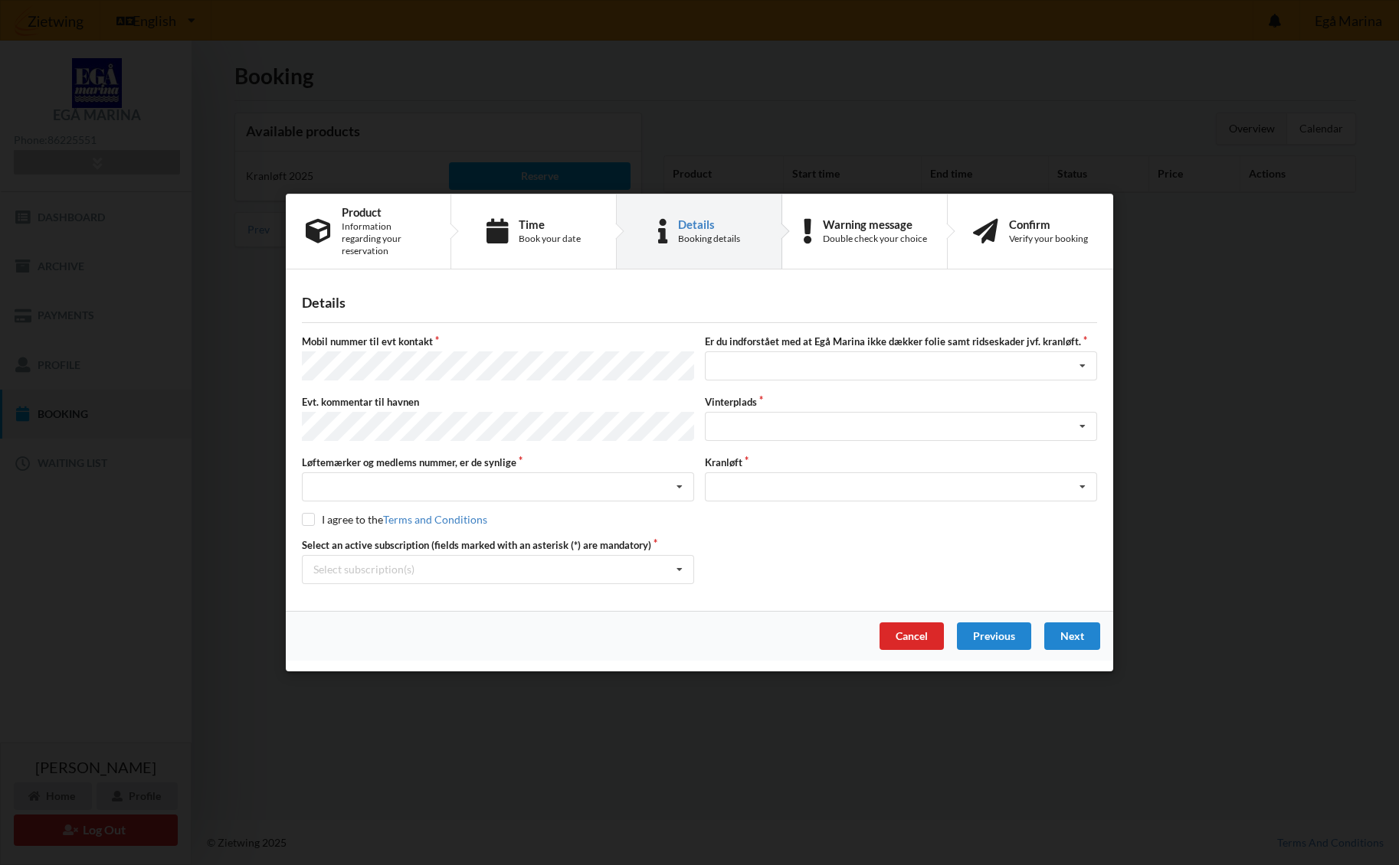
click at [267, 362] on div "Handelsbetingelser Ved at benytte dig af Virksomhedens juridiske navn services …" at bounding box center [699, 432] width 1399 height 865
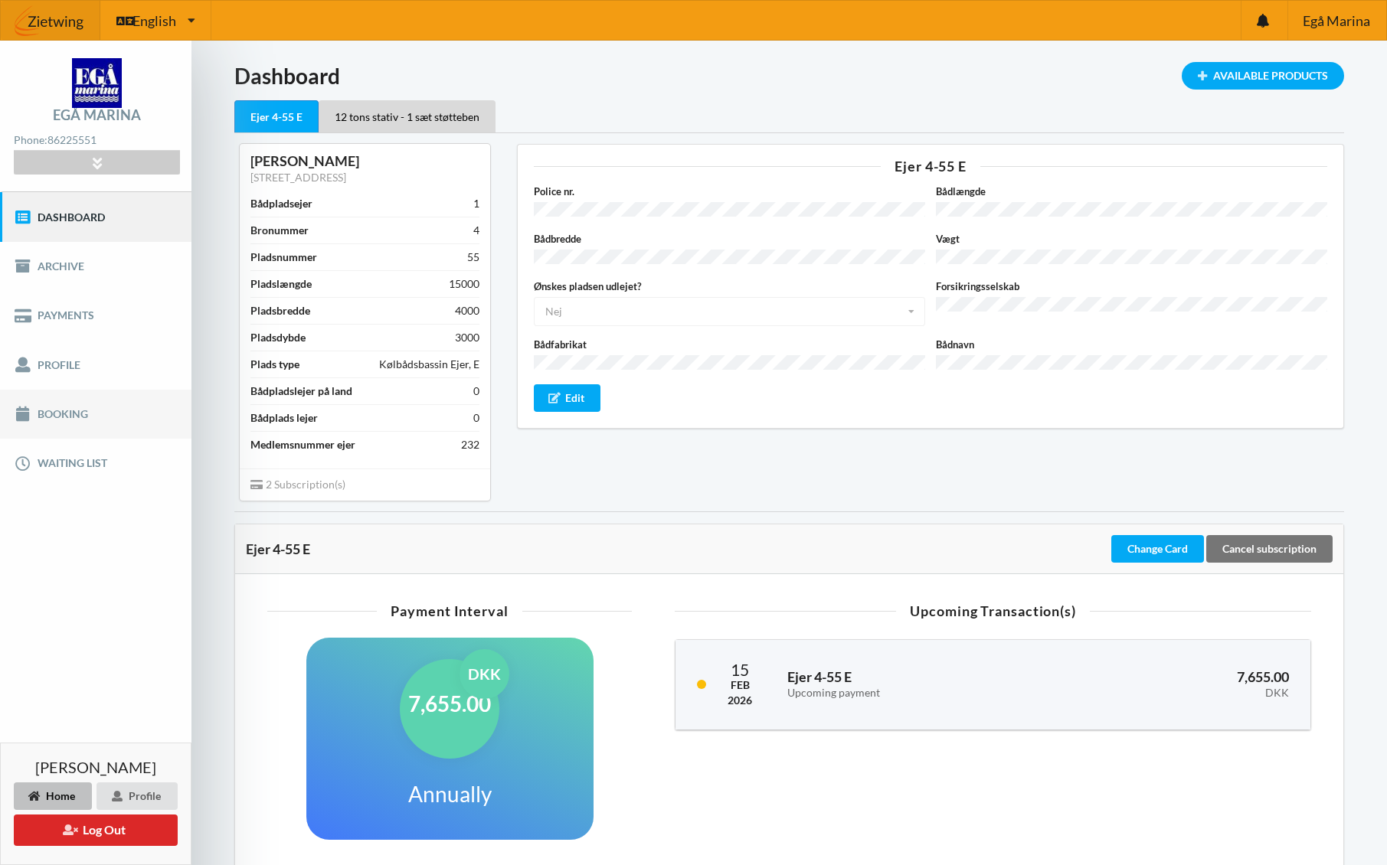
click at [74, 420] on link "Booking" at bounding box center [95, 414] width 191 height 49
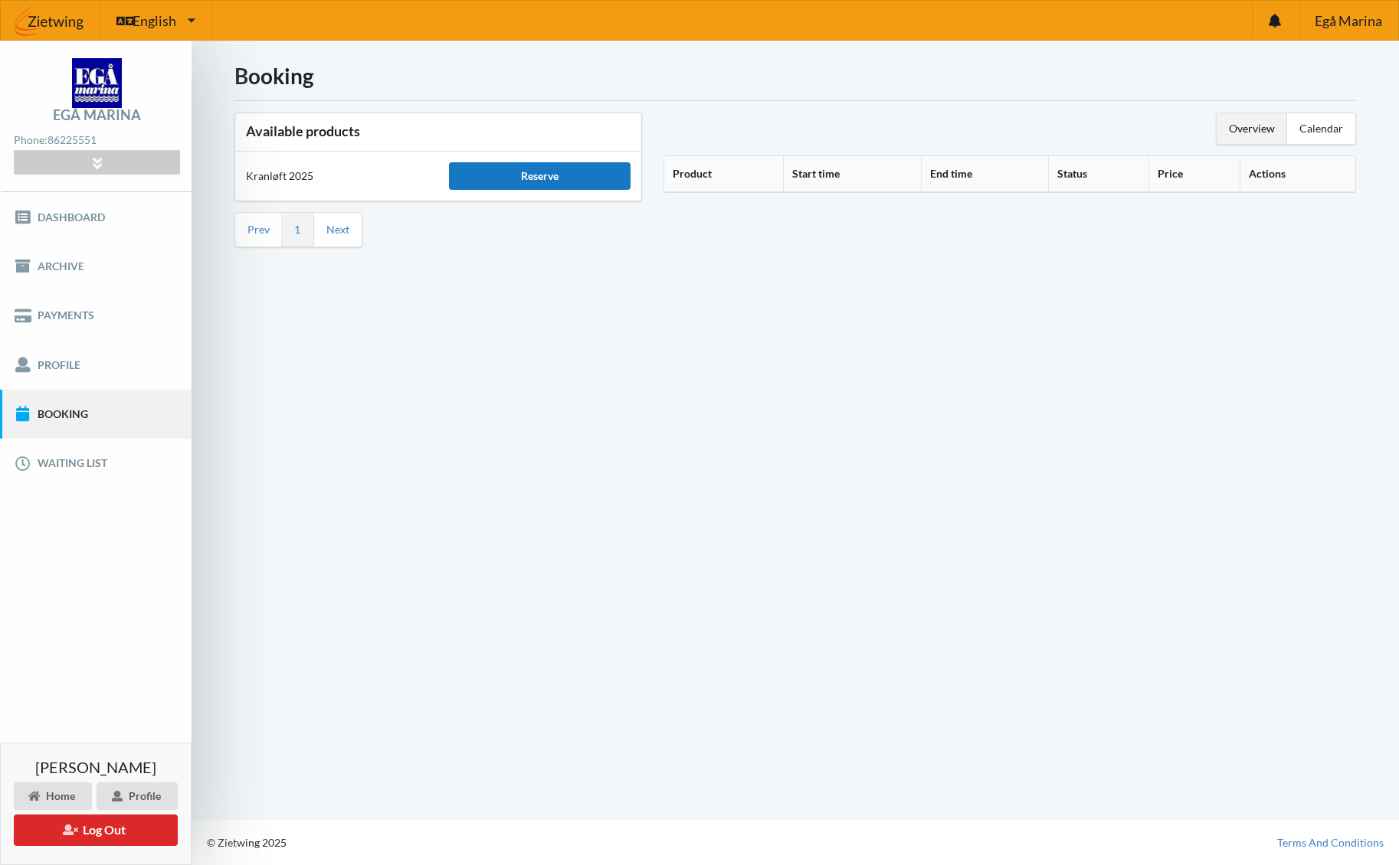
click at [555, 182] on div "Reserve" at bounding box center [540, 176] width 182 height 28
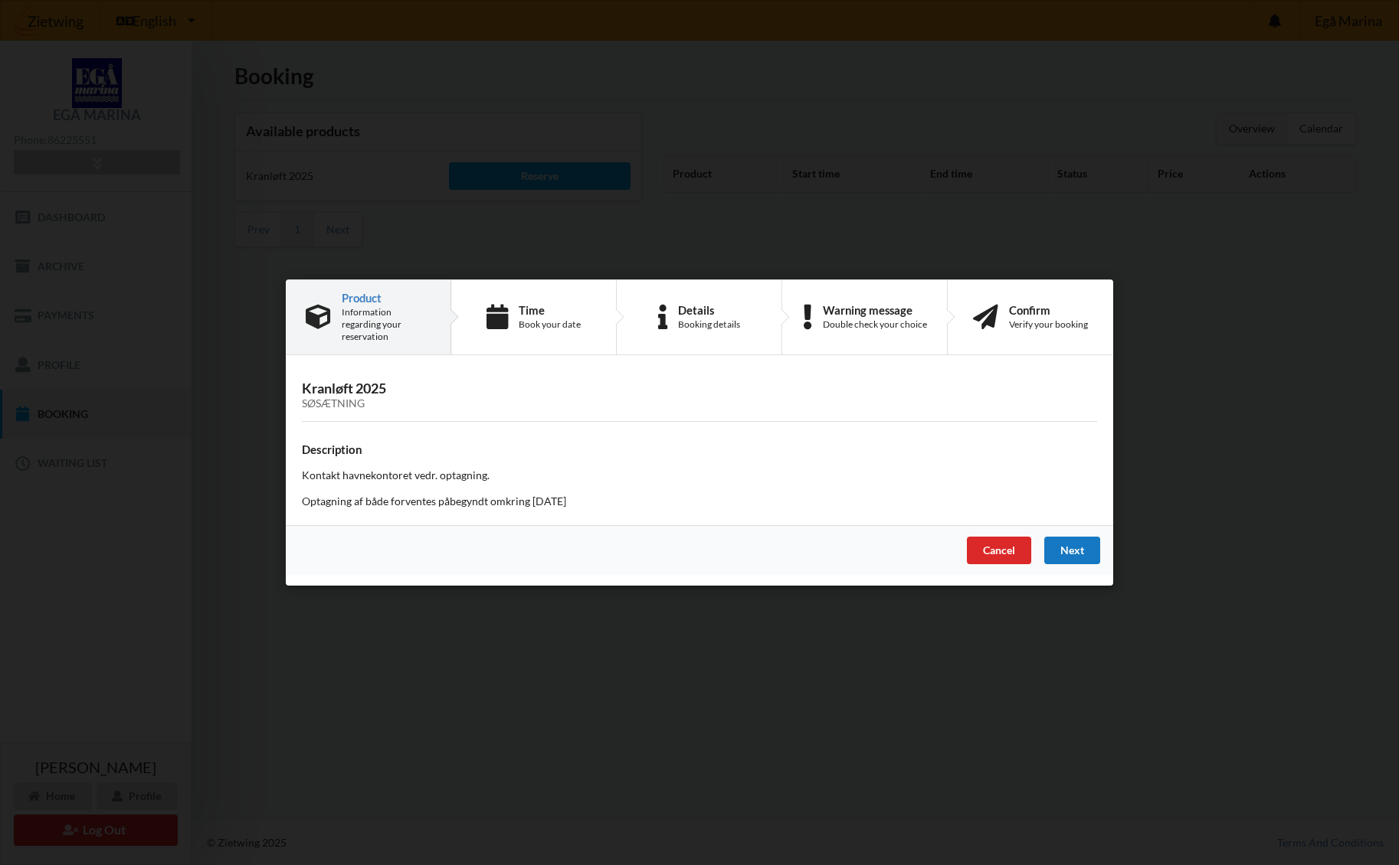
click at [1065, 540] on div "Next" at bounding box center [1072, 551] width 56 height 28
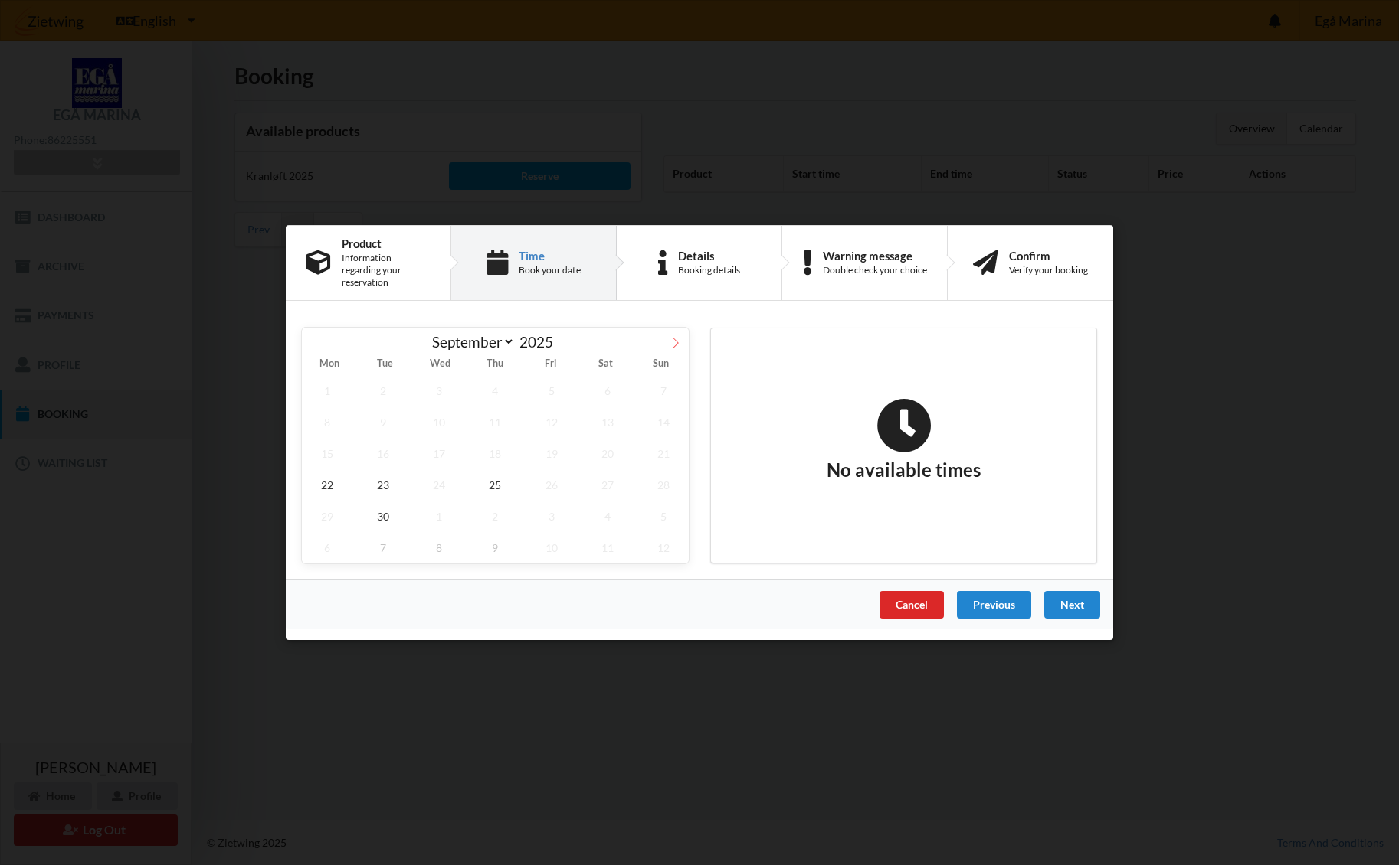
click at [676, 339] on icon at bounding box center [675, 343] width 11 height 11
select select "9"
click at [437, 420] on span "8" at bounding box center [439, 422] width 51 height 31
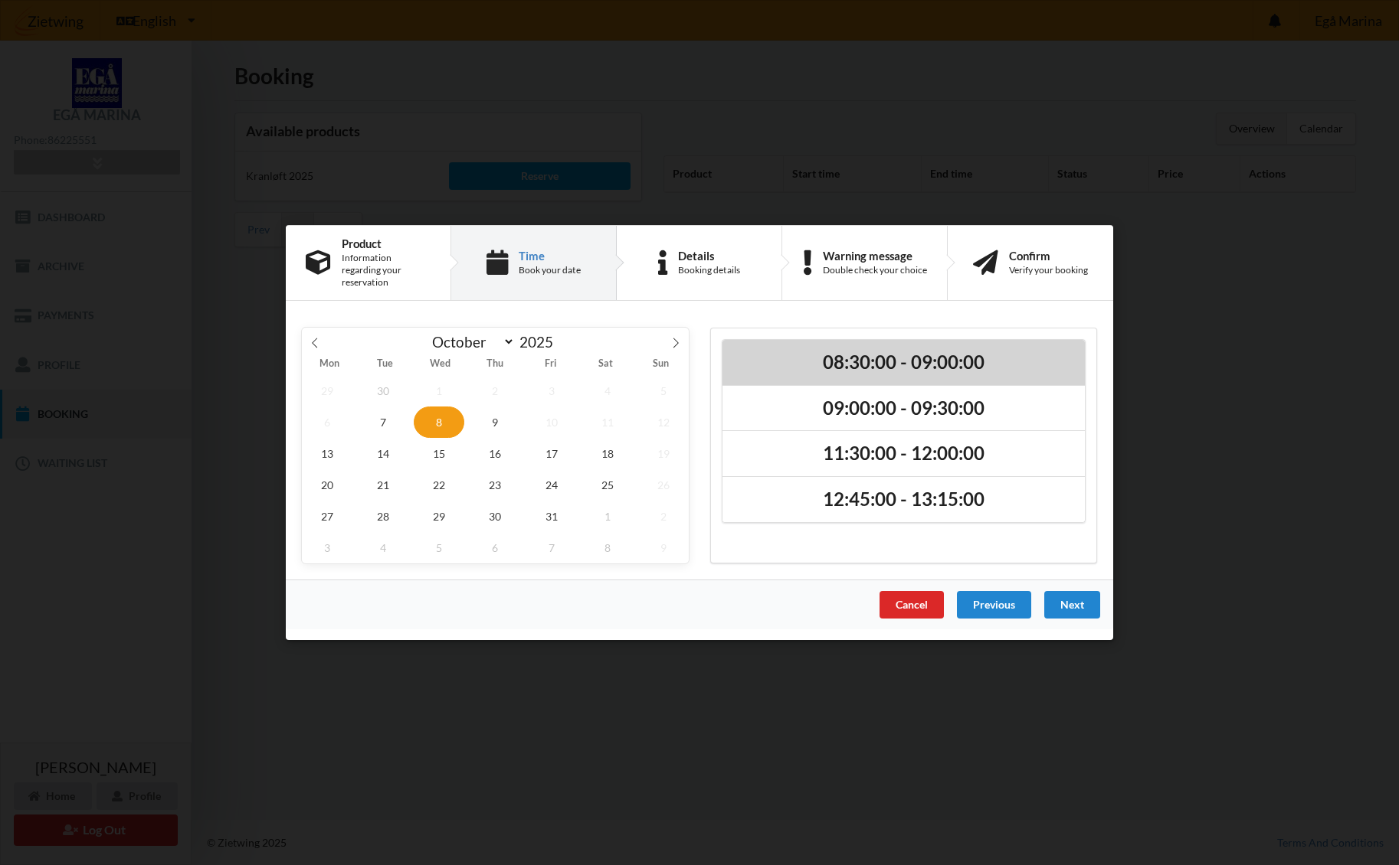
click at [816, 353] on h2 "08:30:00 - 09:00:00" at bounding box center [903, 363] width 341 height 24
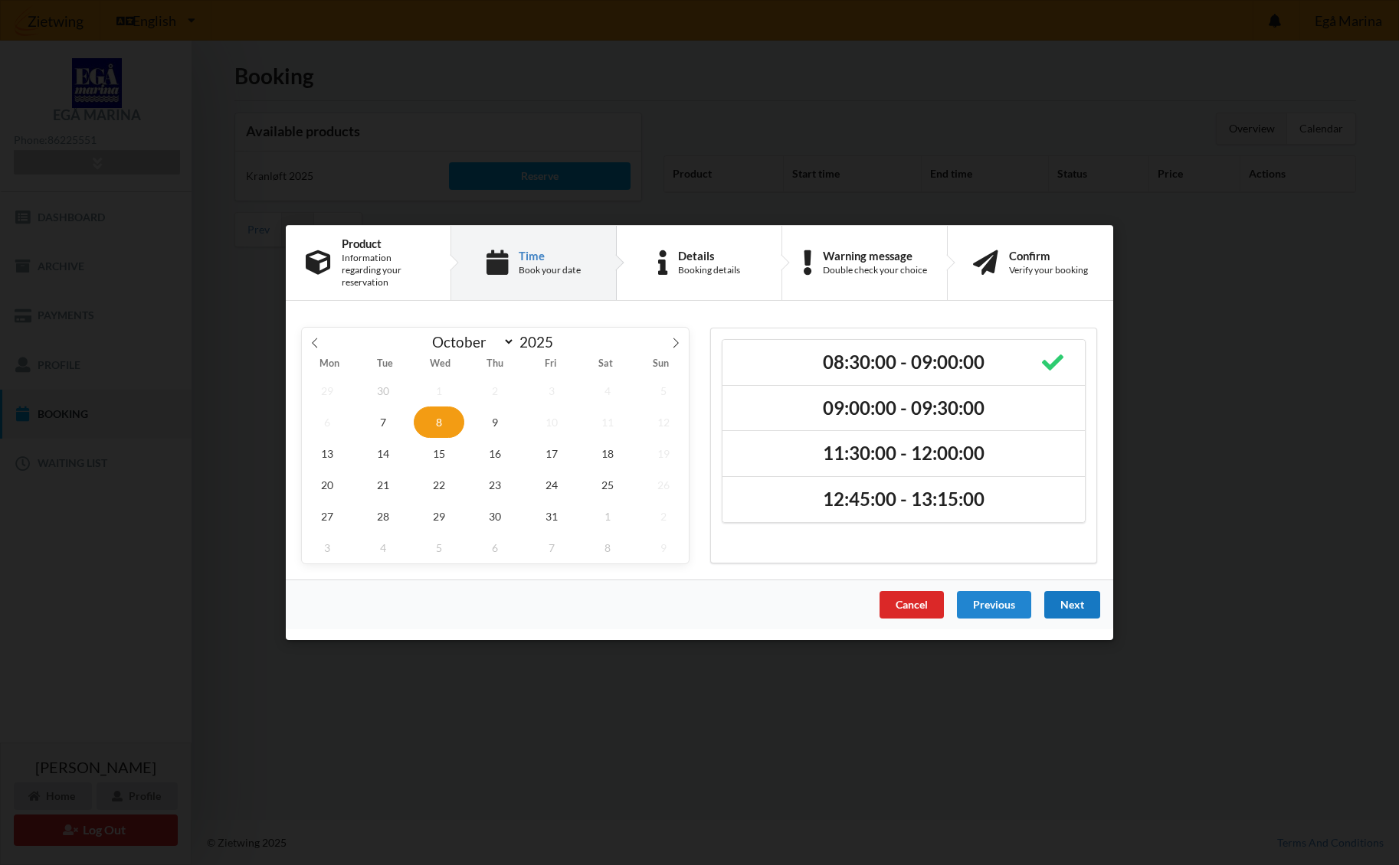
click at [1078, 601] on div "Next" at bounding box center [1072, 605] width 56 height 28
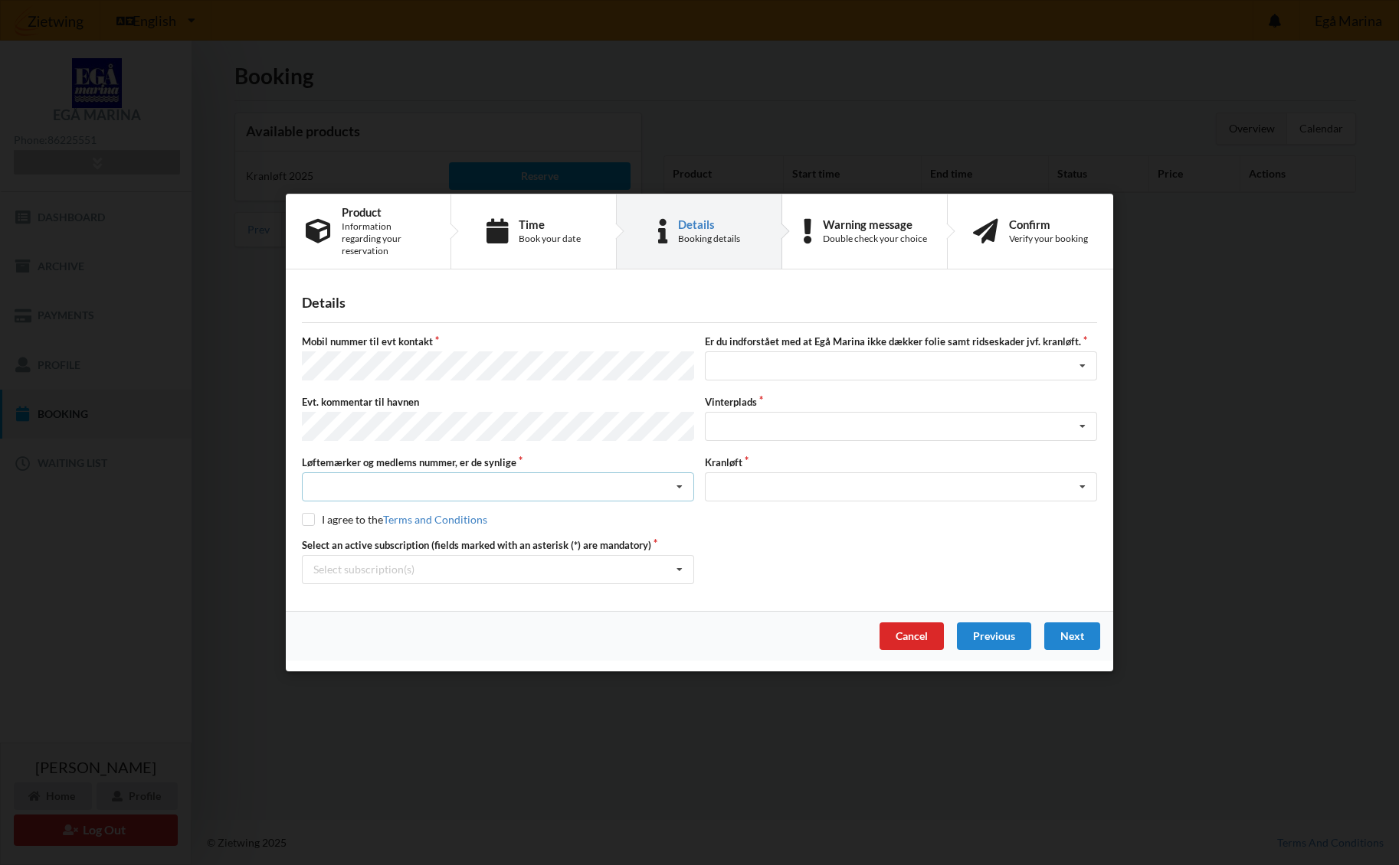
click at [681, 477] on icon at bounding box center [679, 487] width 23 height 28
click at [405, 535] on div "Ja, mine mærker er synlige og intakte" at bounding box center [498, 543] width 391 height 28
click at [306, 513] on input "checkbox" at bounding box center [308, 519] width 13 height 13
checkbox input "true"
click at [676, 561] on icon at bounding box center [679, 570] width 23 height 28
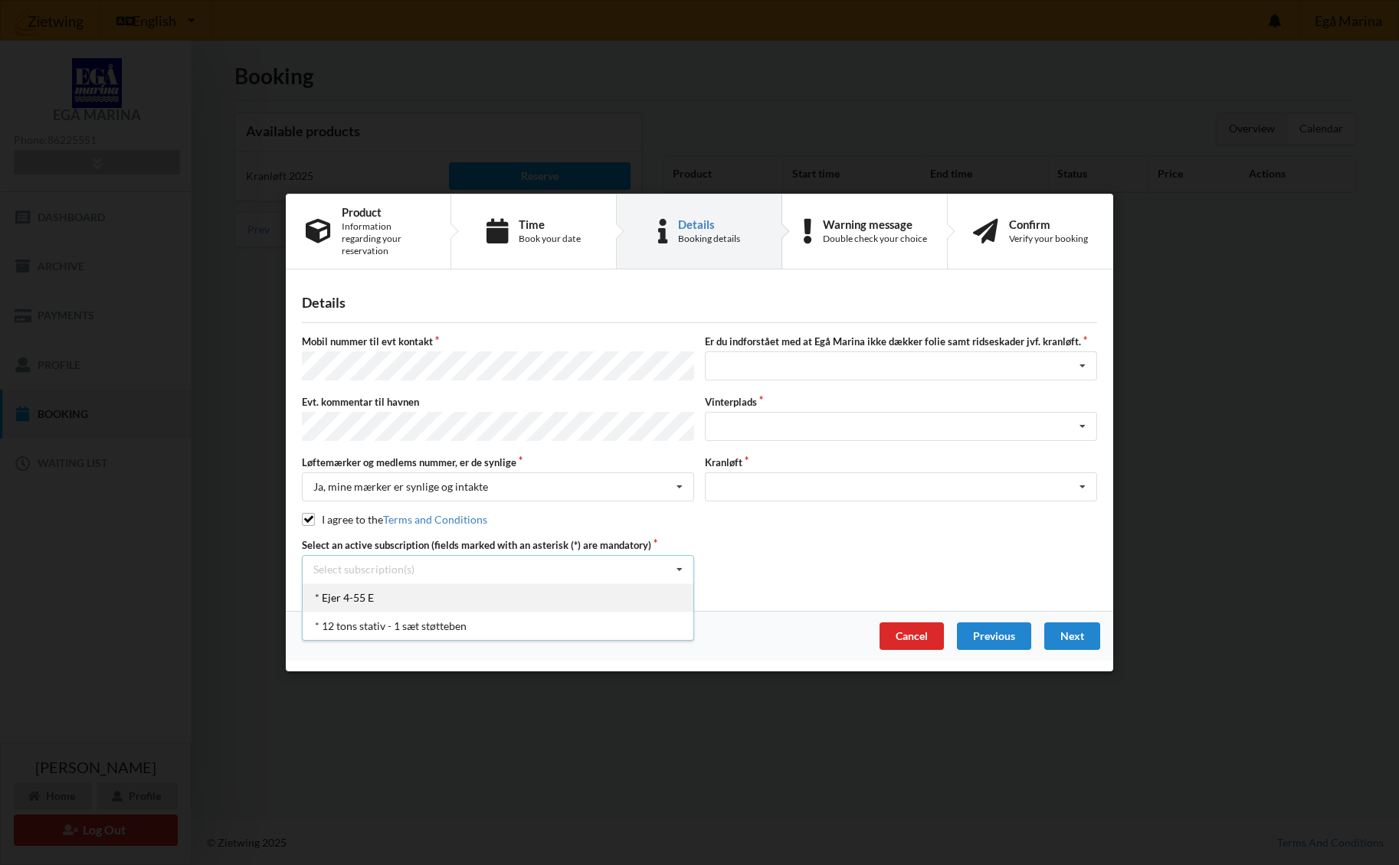
click at [362, 586] on div "* Ejer 4-55 E" at bounding box center [498, 598] width 391 height 28
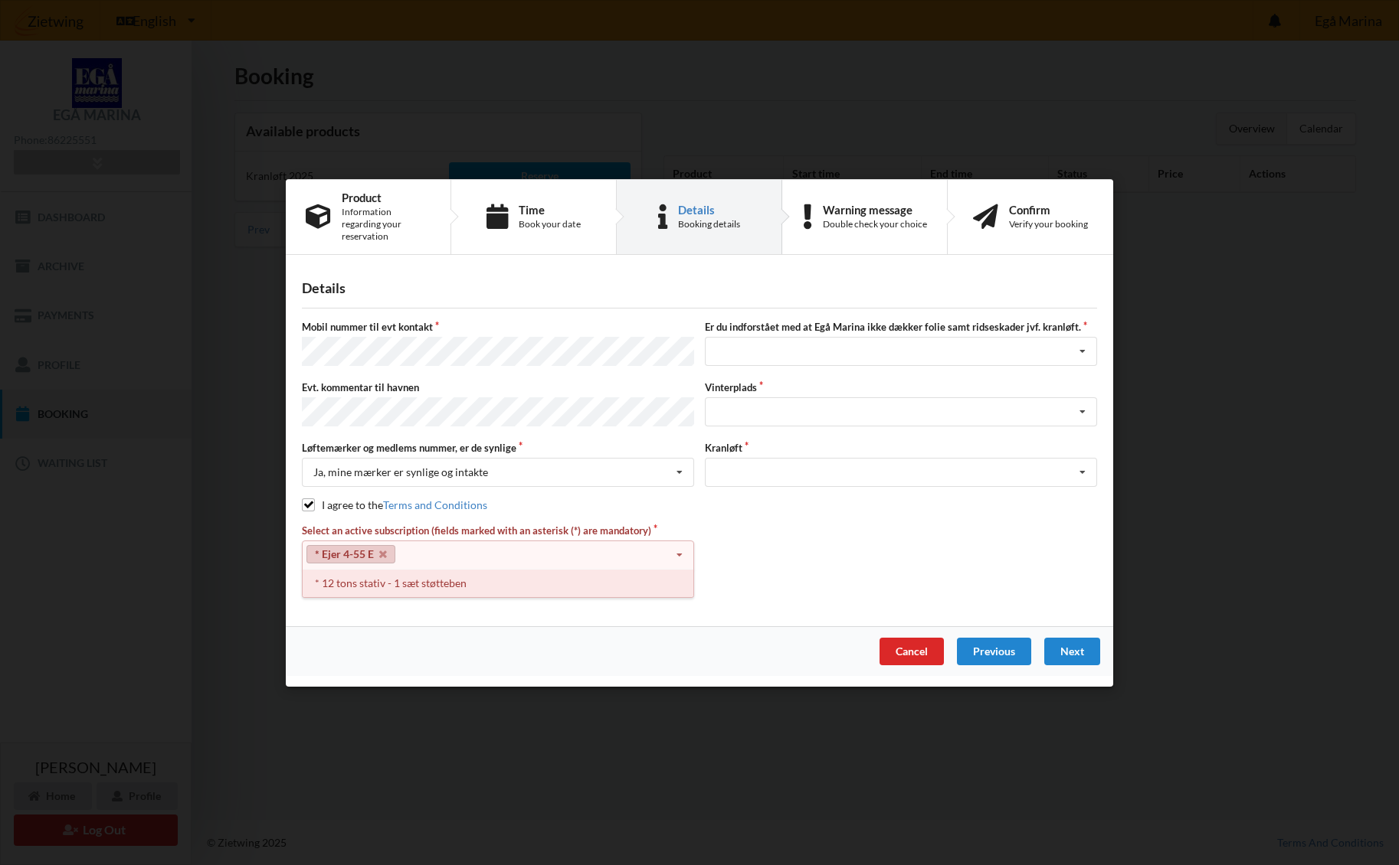
click at [345, 579] on div "* 12 tons stativ - 1 sæt støtteben" at bounding box center [498, 582] width 391 height 28
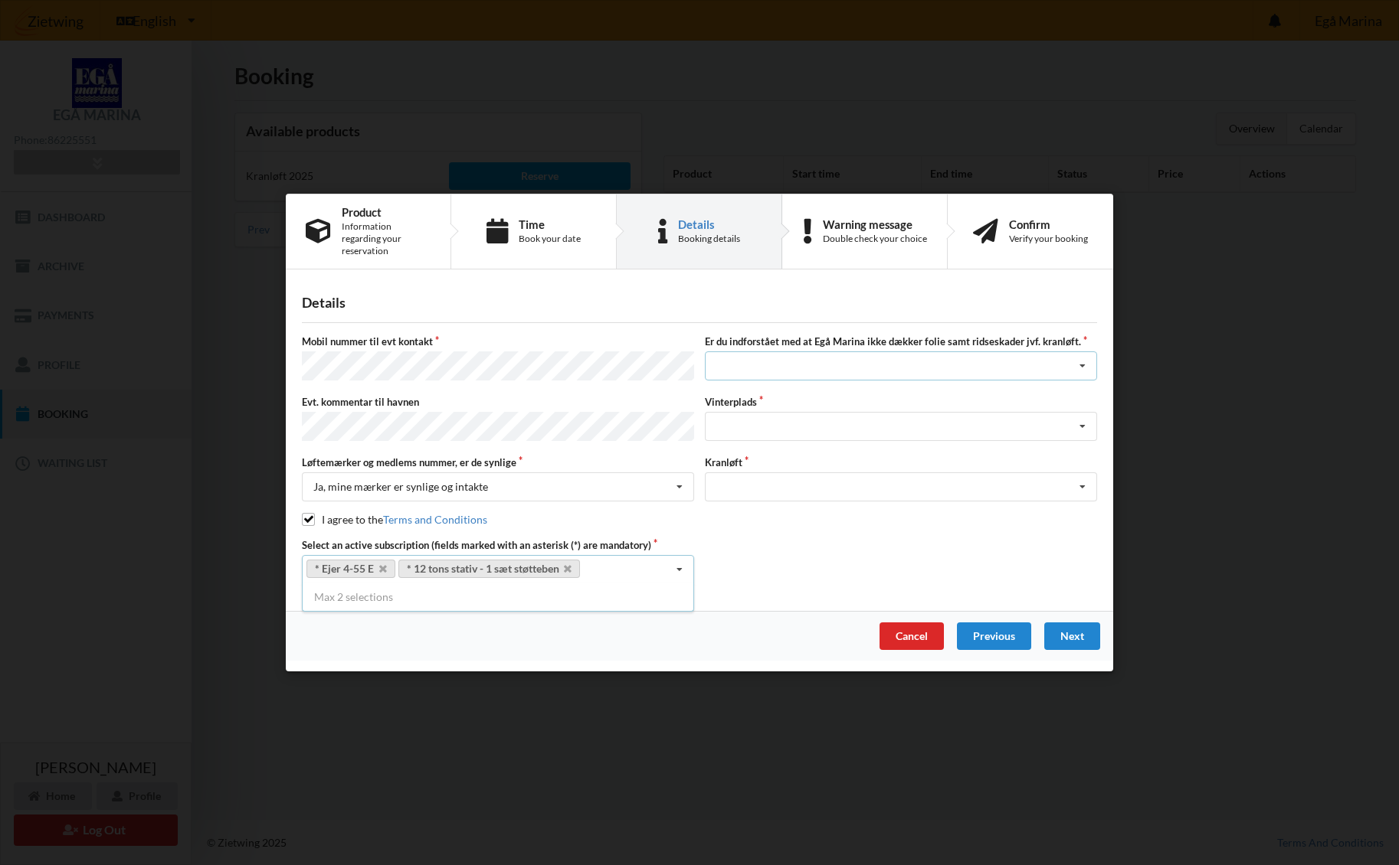
click at [750, 362] on div "Jeg har tæpper med og tager selv ansvaret for eventuelle folie samt ridseskader…" at bounding box center [901, 366] width 392 height 29
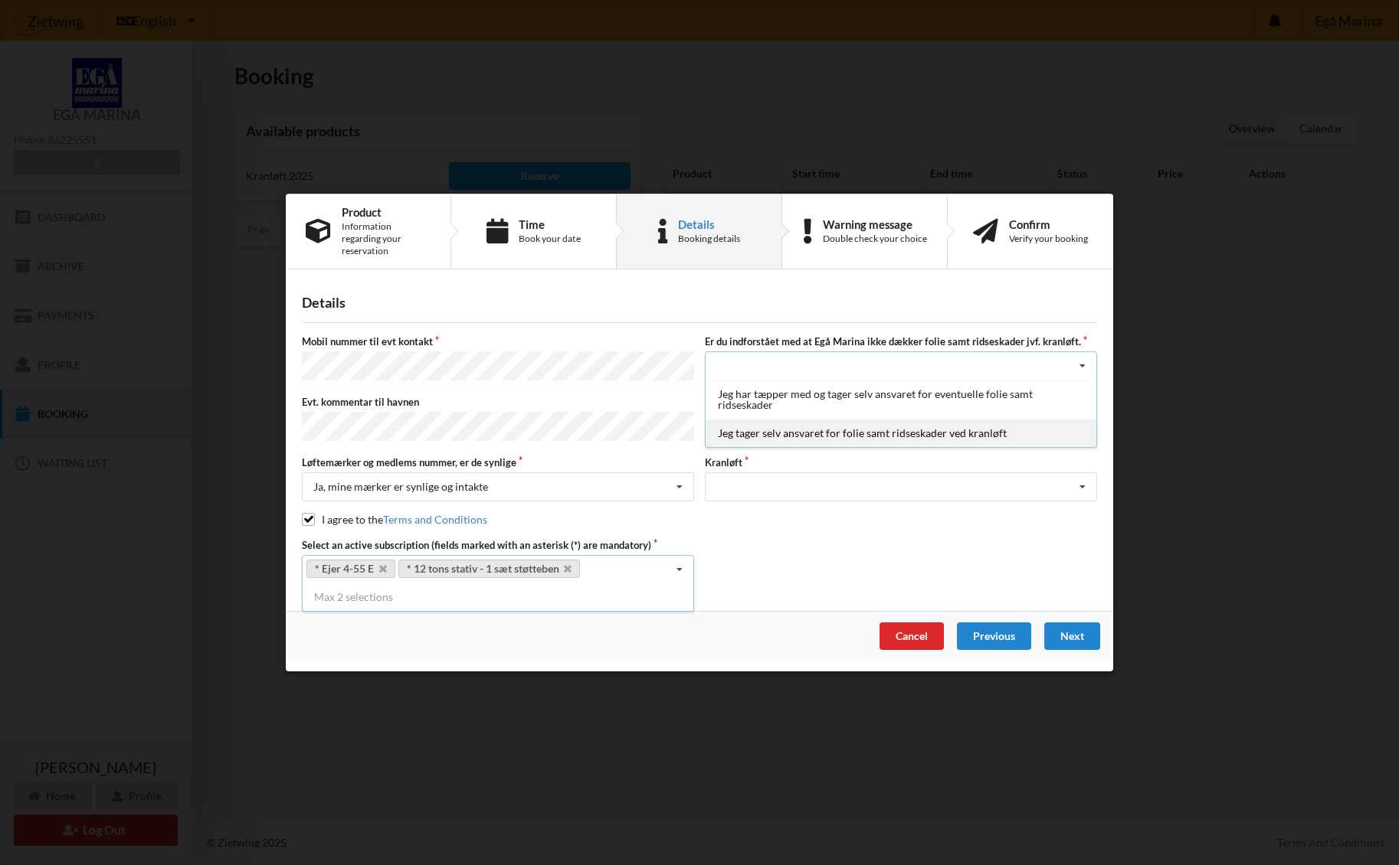
click at [786, 437] on div "Jeg tager selv ansvaret for folie samt ridseskader ved kranløft" at bounding box center [900, 434] width 391 height 28
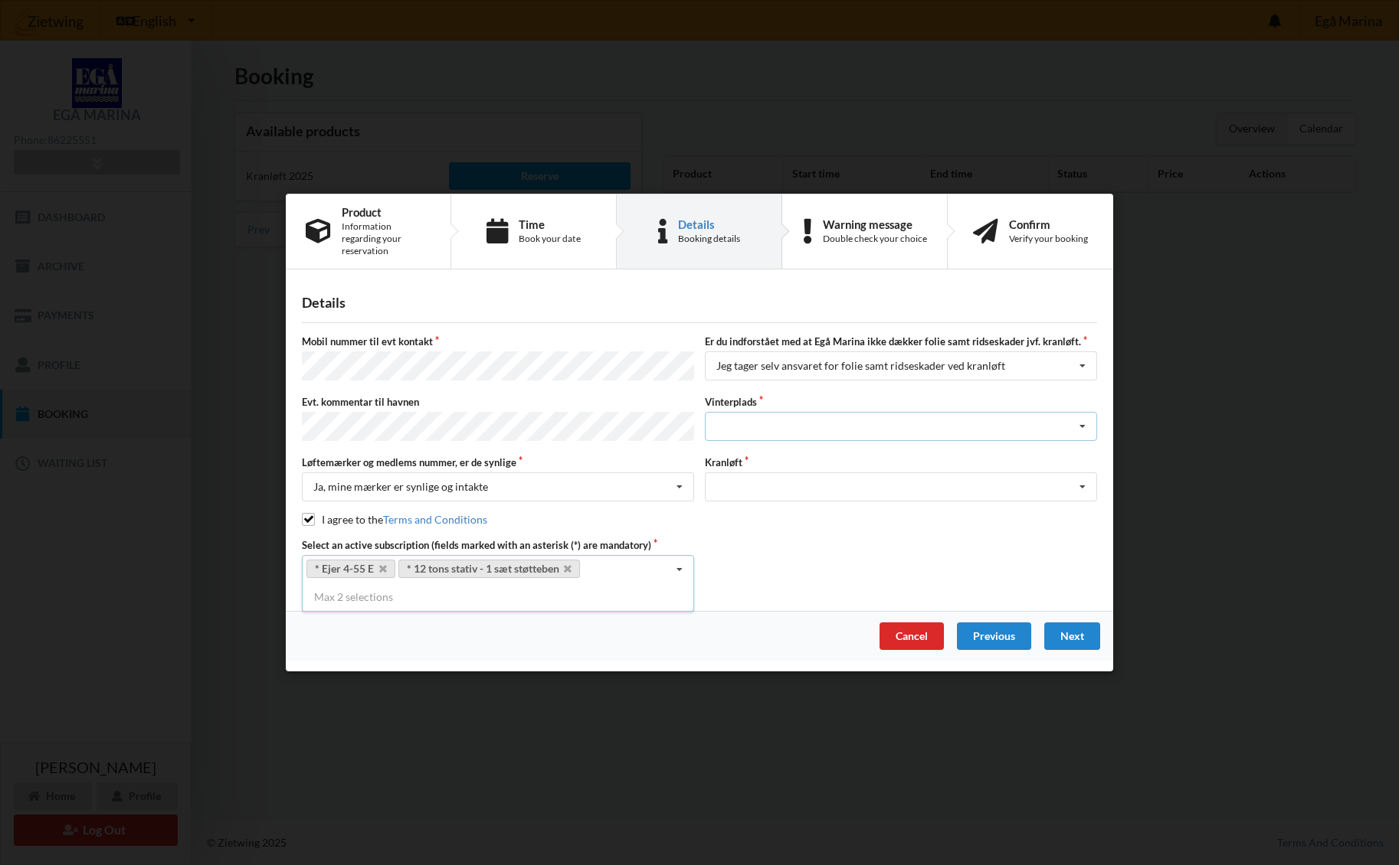
click at [753, 427] on div "Landplads nr. 1 Landplads nr. 2 Landplads nr.3 Landplads nr. 4 Landplads nr. 5 …" at bounding box center [901, 426] width 392 height 29
click at [721, 535] on div "P 1" at bounding box center [900, 540] width 391 height 28
click at [1083, 477] on icon at bounding box center [1082, 487] width 23 height 28
click at [761, 504] on div "Optagning" at bounding box center [900, 515] width 391 height 28
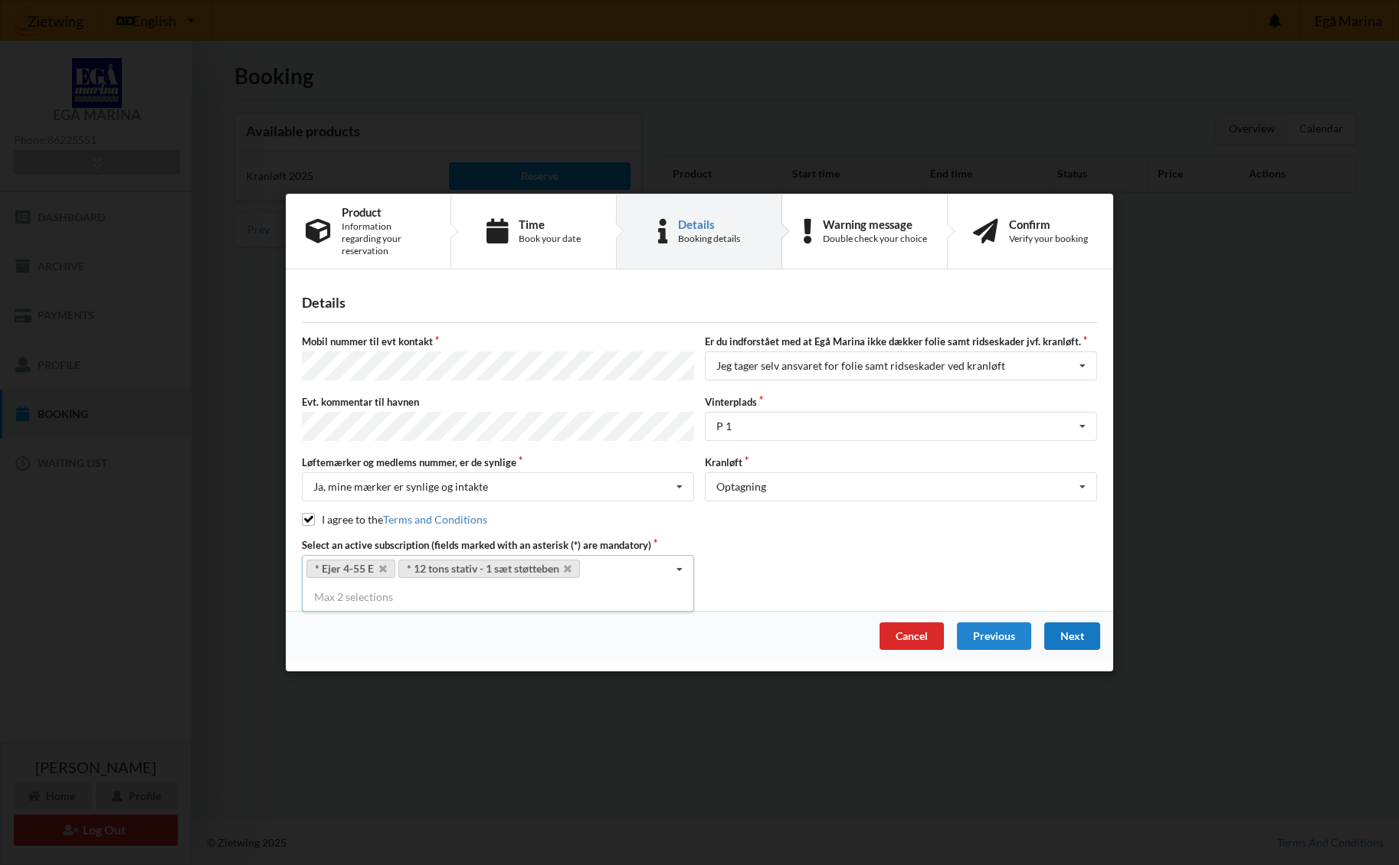
click at [1075, 627] on div "Next" at bounding box center [1072, 637] width 56 height 28
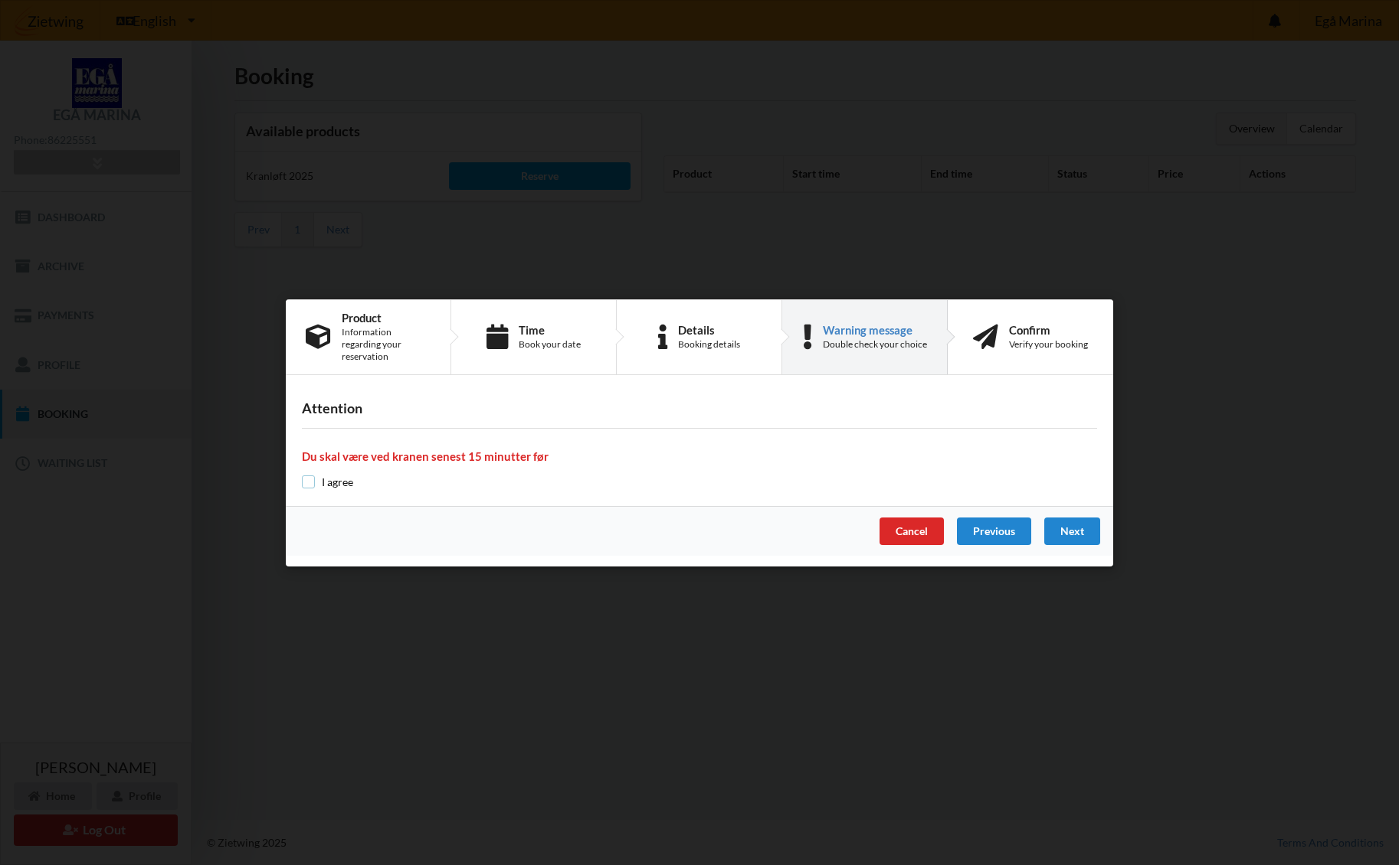
click at [310, 476] on input "checkbox" at bounding box center [308, 482] width 13 height 13
checkbox input "true"
click at [1078, 528] on div "Next" at bounding box center [1072, 532] width 56 height 28
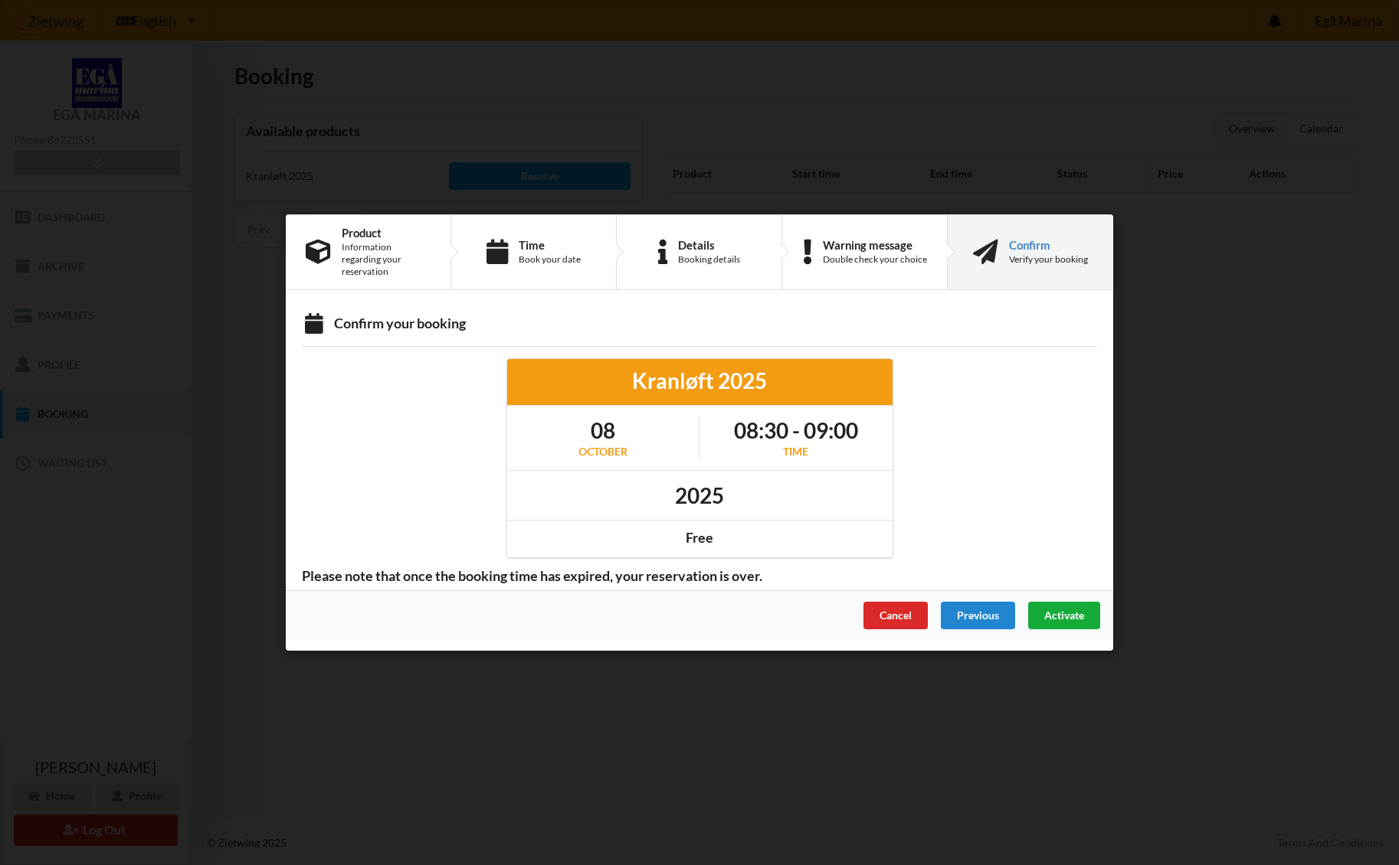
click at [1064, 610] on span "Activate" at bounding box center [1064, 615] width 40 height 13
